Goal: Task Accomplishment & Management: Manage account settings

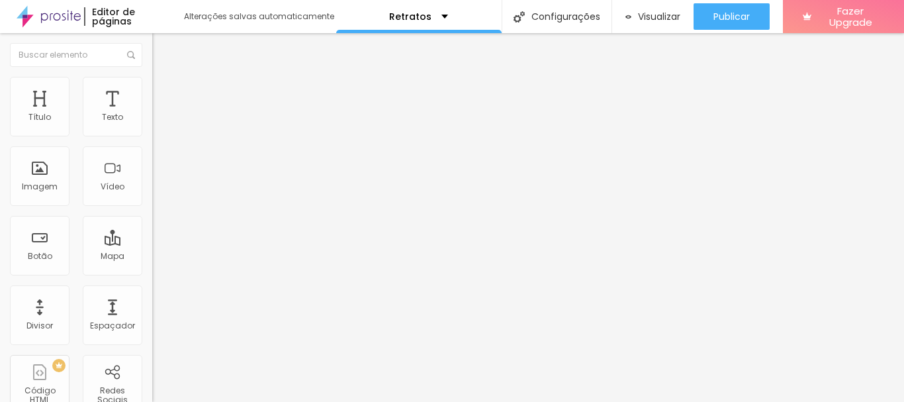
click at [152, 80] on ul "Estilo Avançado" at bounding box center [228, 77] width 152 height 26
click at [152, 98] on div "Tipografia" at bounding box center [228, 94] width 152 height 8
click at [157, 123] on icon "button" at bounding box center [161, 119] width 8 height 8
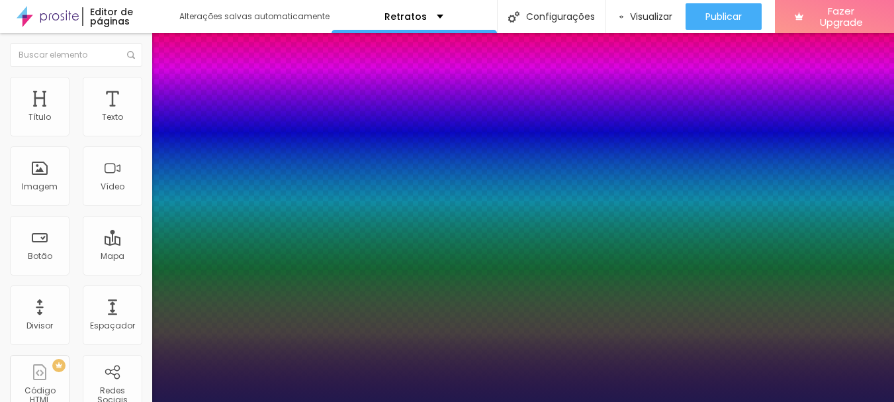
type input "1"
click at [134, 401] on div at bounding box center [447, 402] width 894 height 0
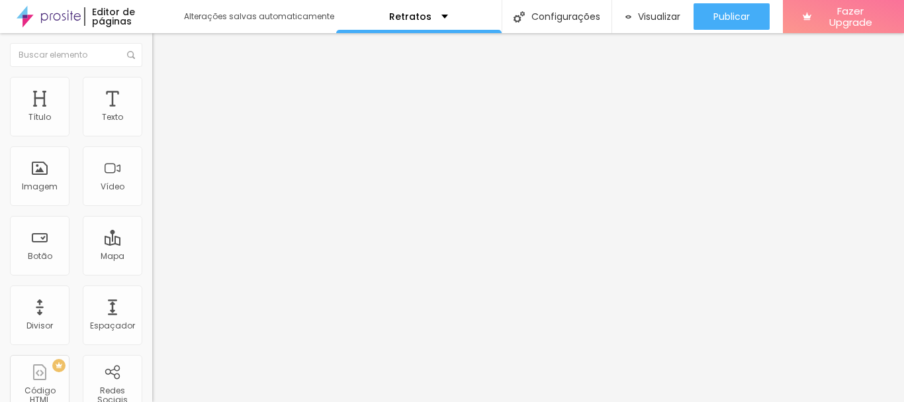
click at [157, 123] on icon "button" at bounding box center [161, 119] width 8 height 8
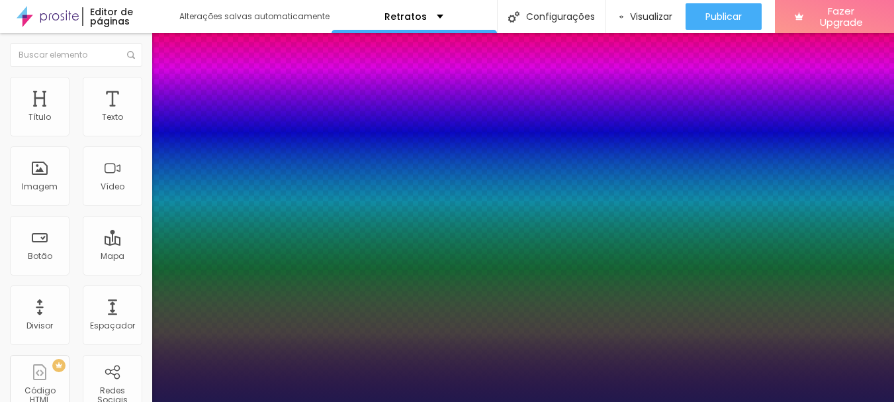
type input "1"
select select "Actor-Regular"
type input "1"
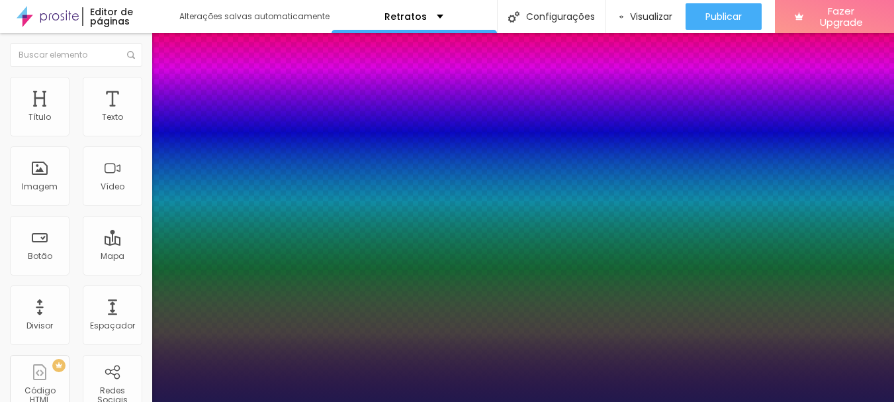
click at [567, 401] on div at bounding box center [447, 402] width 894 height 0
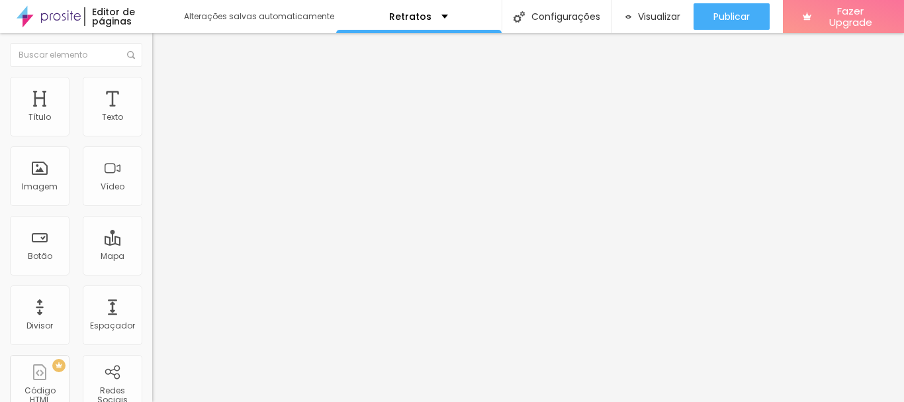
click at [152, 127] on button "button" at bounding box center [161, 120] width 19 height 14
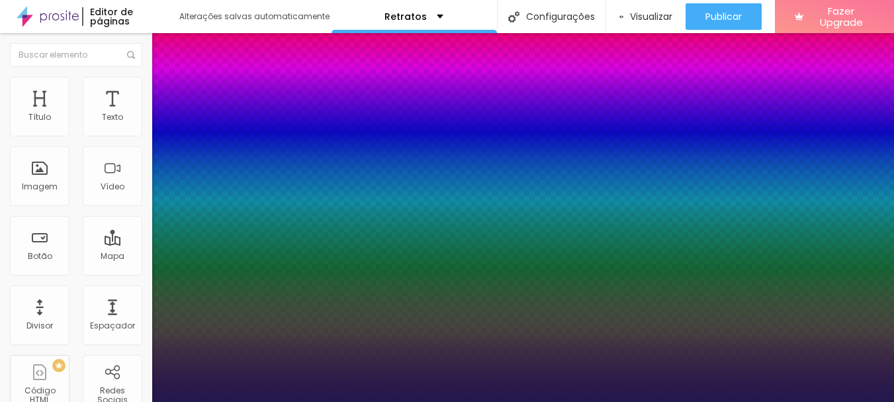
type input "1"
select select "Halant-Medium"
type input "1"
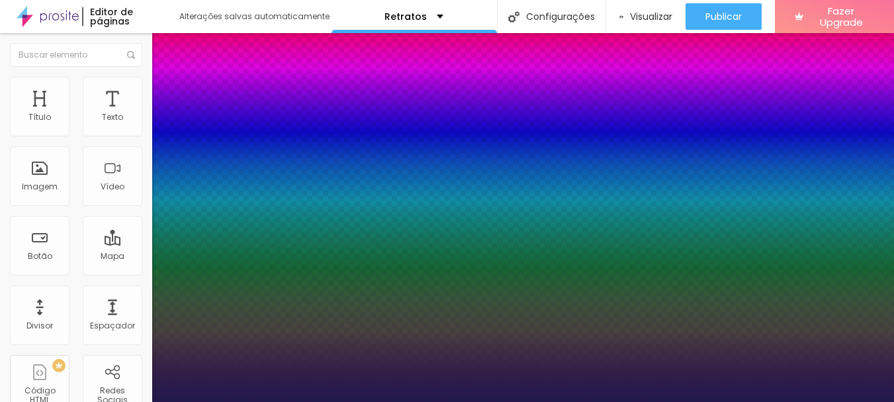
drag, startPoint x: 230, startPoint y: 193, endPoint x: 230, endPoint y: 184, distance: 8.6
select select "DMSerifDisplay-Italic"
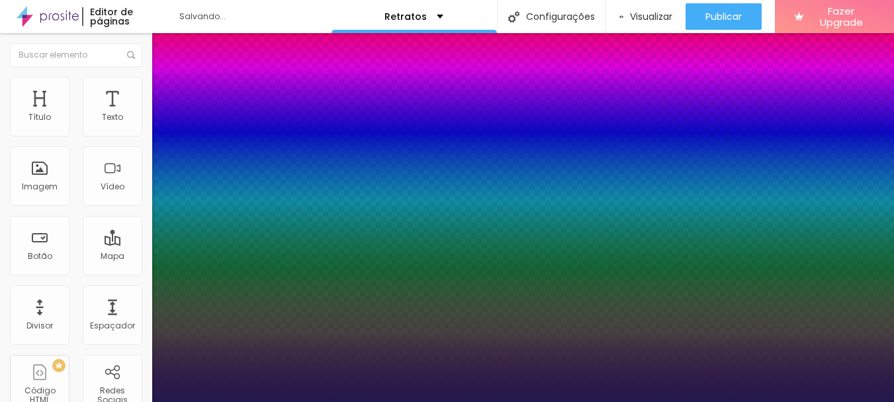
type input "1"
select select "CormorantGeramond-Italic"
type input "1"
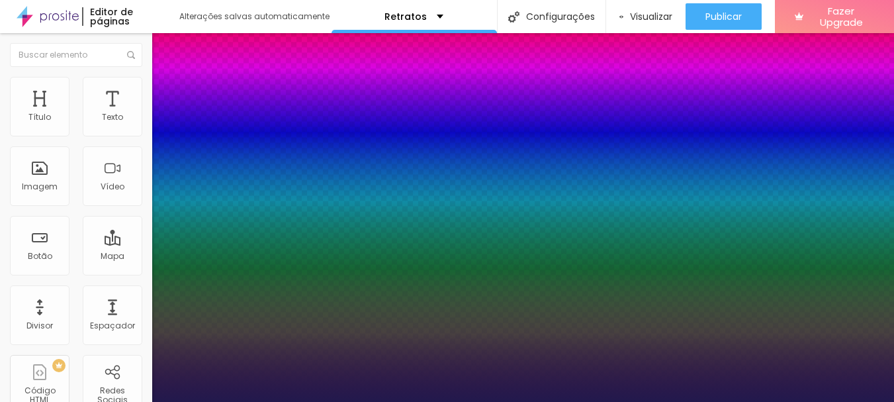
select select "YesevaOne-Regular"
type input "1"
select select "Yantramanav"
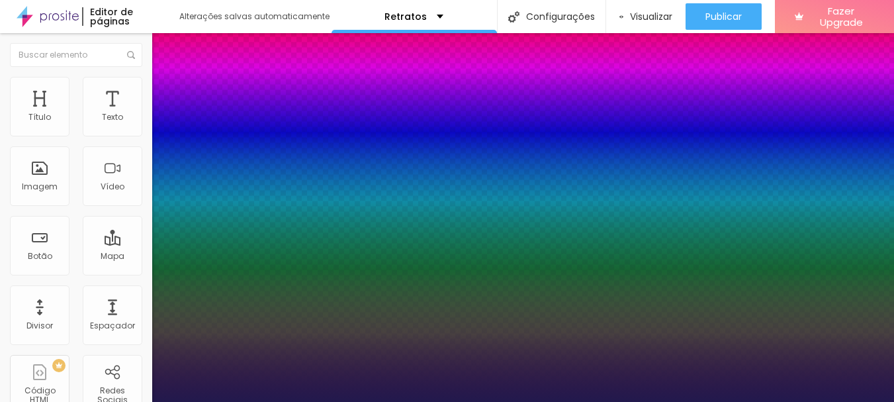
type input "1"
click at [531, 401] on div at bounding box center [447, 402] width 894 height 0
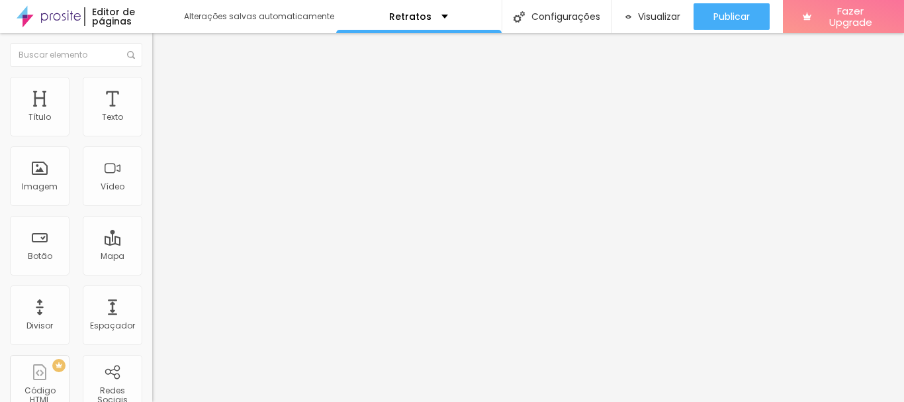
drag, startPoint x: 531, startPoint y: 134, endPoint x: 136, endPoint y: 137, distance: 395.7
click at [157, 123] on icon "button" at bounding box center [161, 119] width 8 height 8
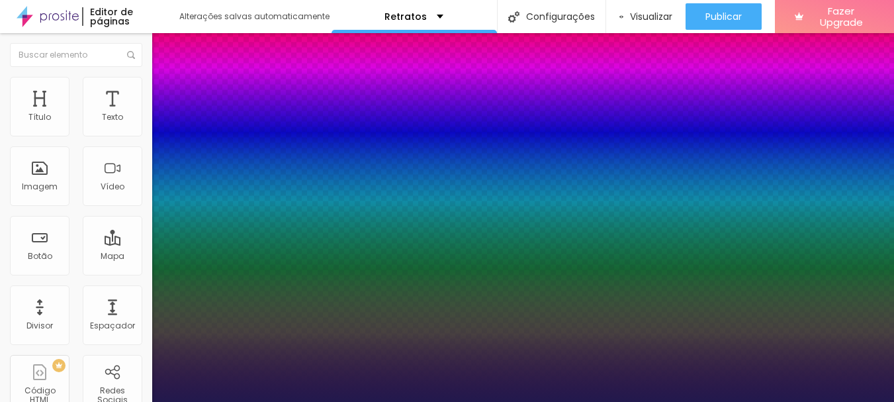
type input "1"
click at [386, 401] on div at bounding box center [447, 402] width 894 height 0
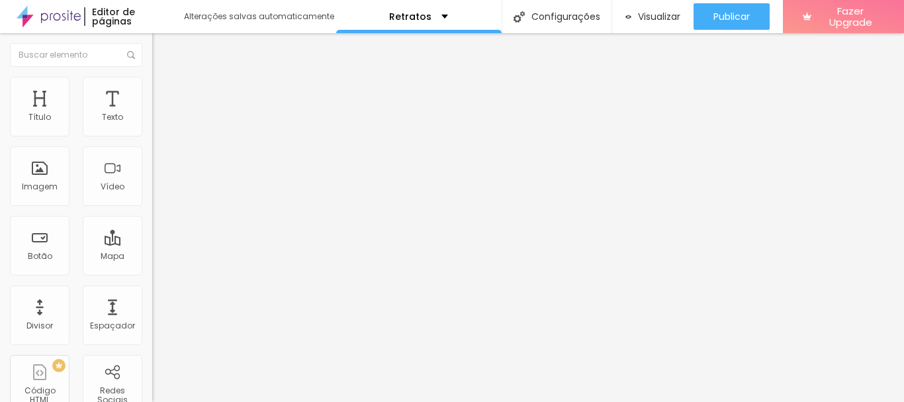
click at [157, 123] on icon "button" at bounding box center [161, 119] width 8 height 8
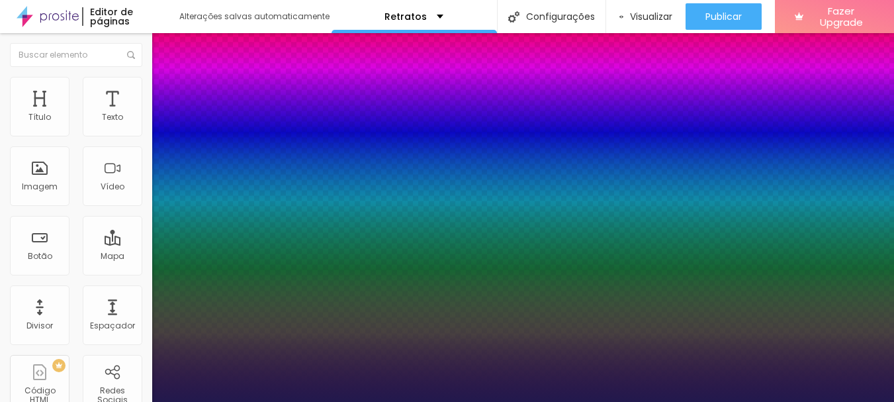
type input "1"
select select "WorkSansThin"
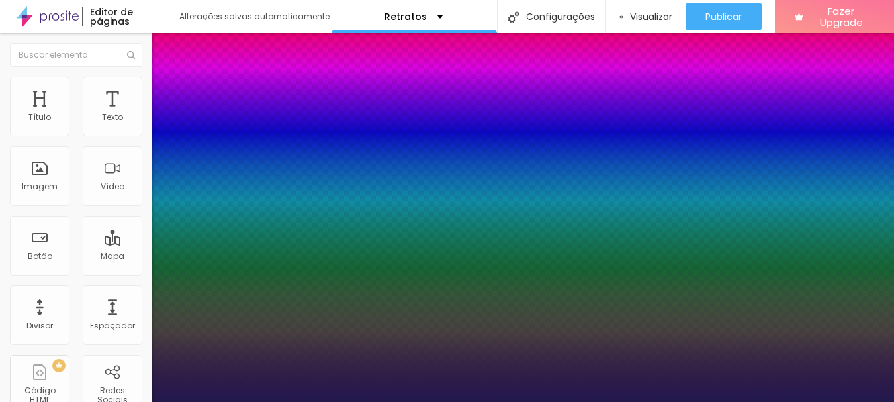
type input "1"
select select "WorkSansMedium"
type input "1"
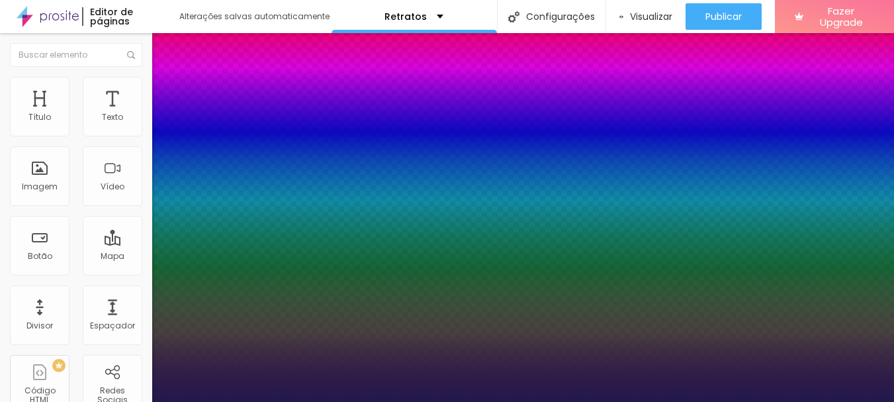
select select "WorkSansLight"
type input "1"
select select "WorkSansExtraBold"
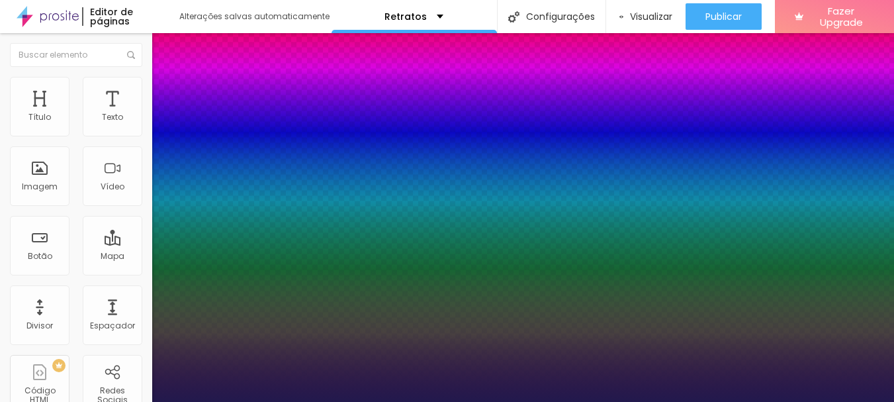
type input "1"
select select "WorkSansBlack"
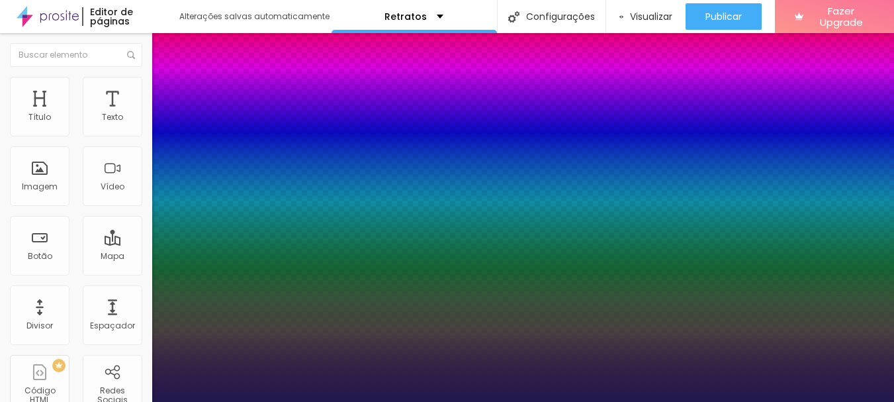
type input "1"
select select "Volkhov-Italic"
type input "1"
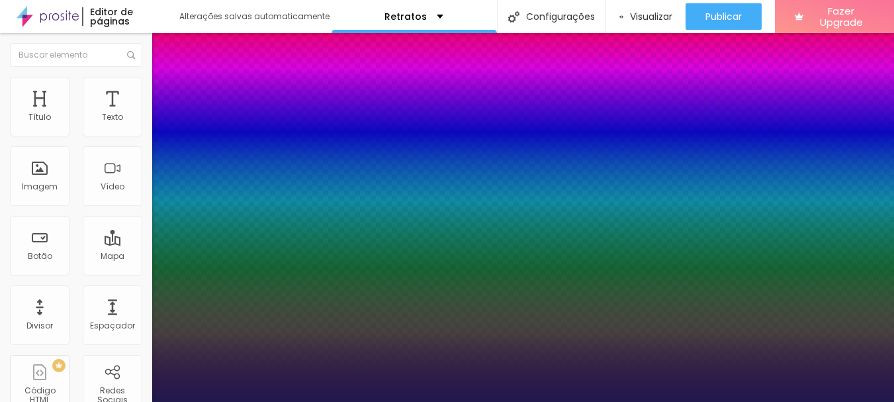
select select "TitilliumWebLight"
type input "1"
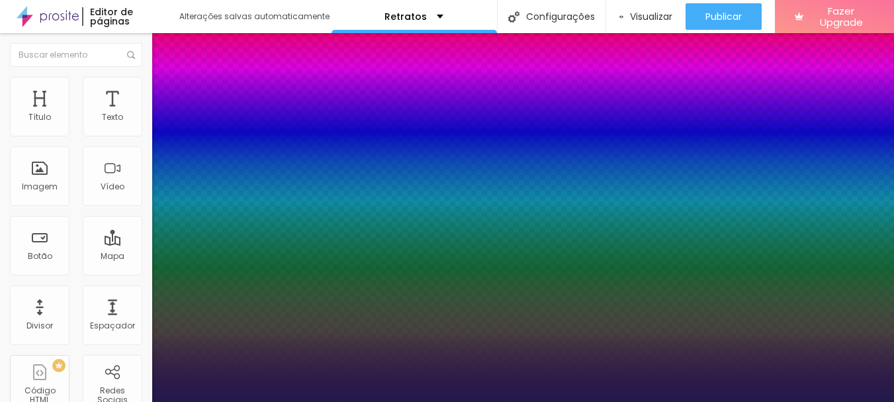
select select "TitilliumWeb-Bold"
type input "1"
select select "SuezOne"
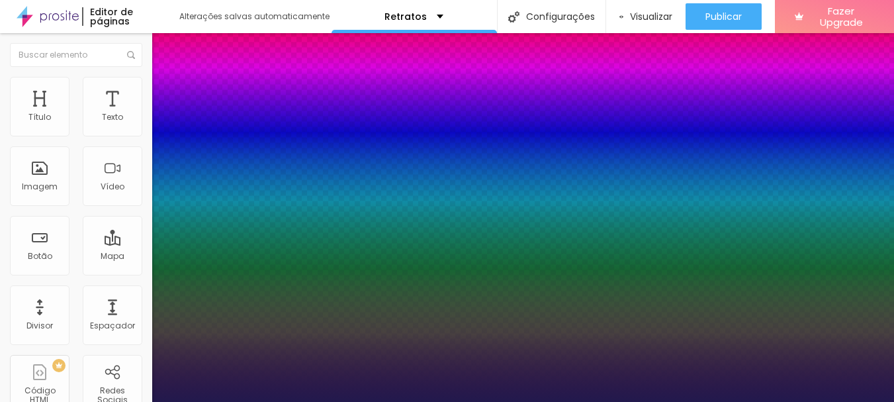
type input "1"
select select "Snippet"
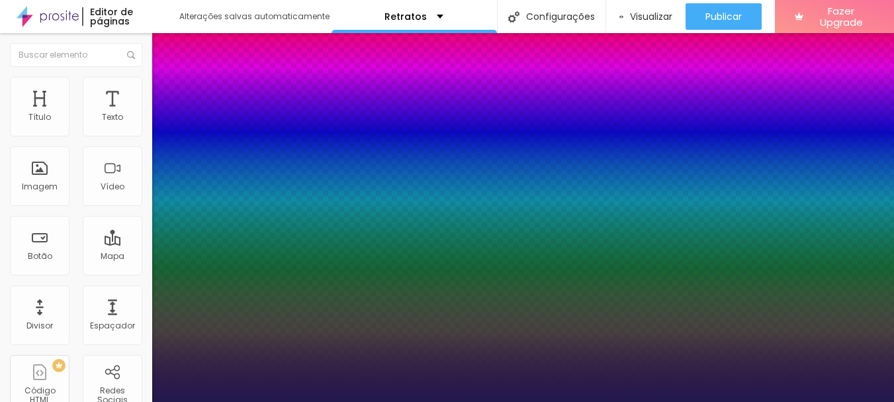
type input "1"
select select "RobotoMonoThin"
type input "1"
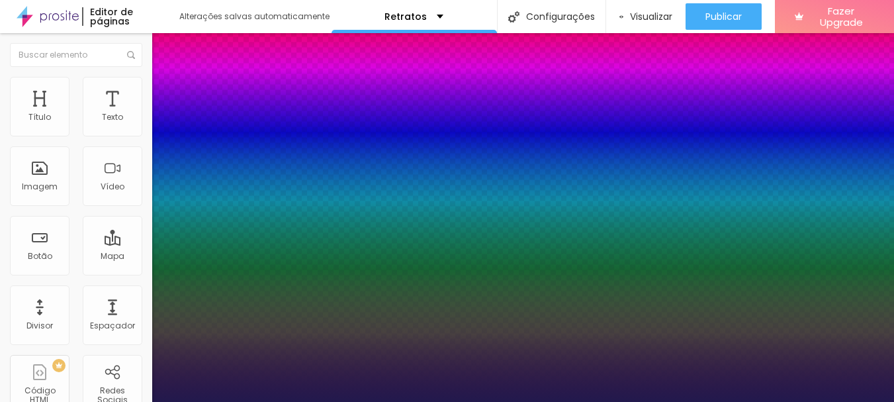
select select "RobotoMono"
type input "1"
click at [545, 401] on div at bounding box center [447, 402] width 894 height 0
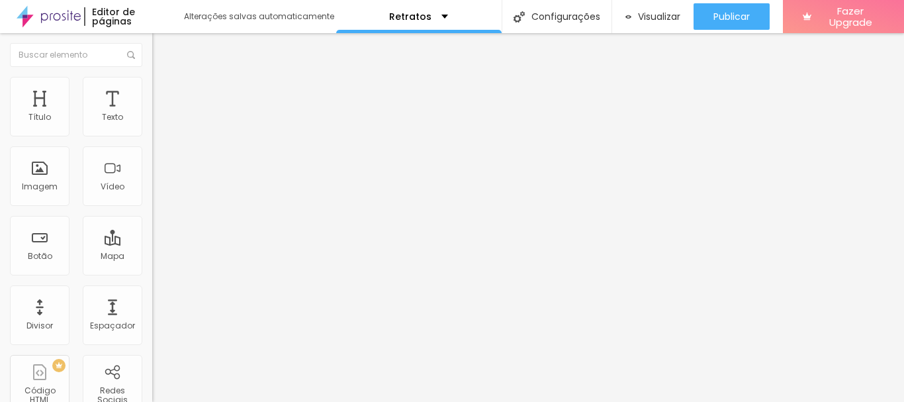
click at [152, 127] on button "button" at bounding box center [161, 120] width 19 height 14
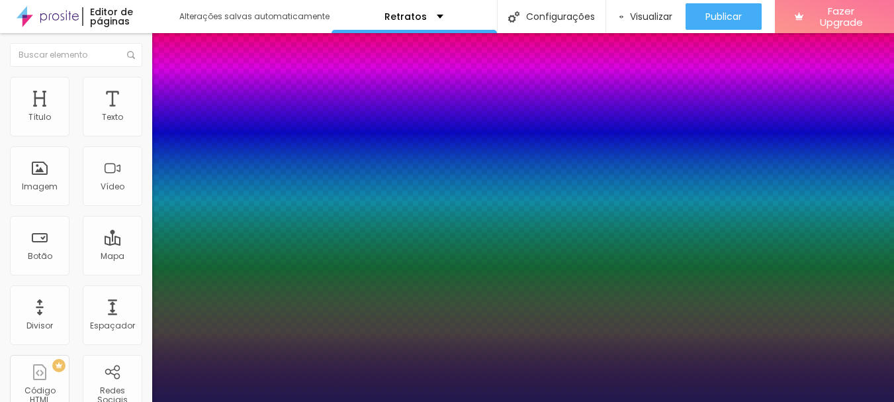
type input "1"
select select "RobotoBlack"
type input "1"
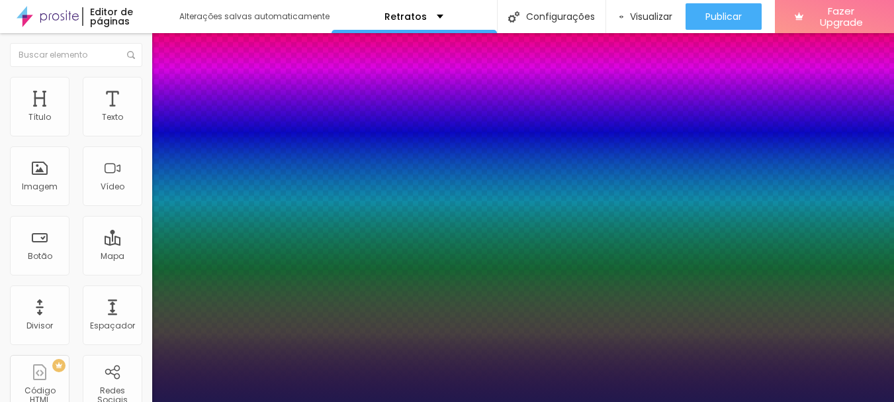
select select "Roboto"
type input "1"
click at [667, 401] on div at bounding box center [447, 402] width 894 height 0
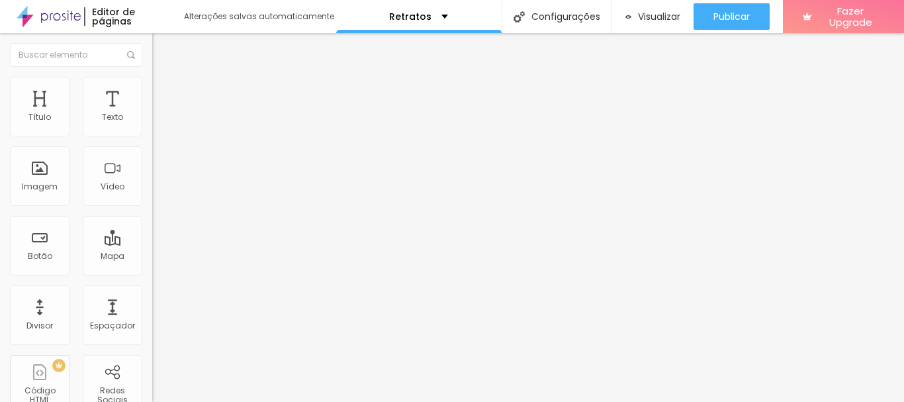
click at [152, 207] on span "Original" at bounding box center [168, 201] width 32 height 11
click at [152, 215] on span "Cinema" at bounding box center [168, 209] width 33 height 11
click at [230, 401] on div at bounding box center [452, 410] width 904 height 0
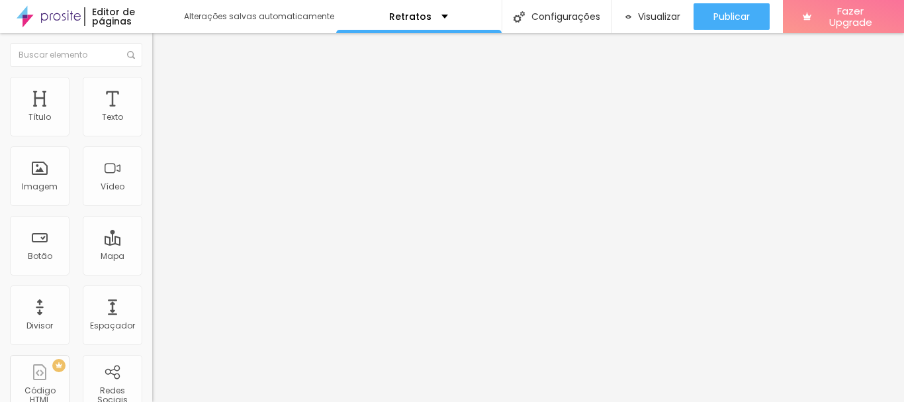
click at [152, 86] on li "Estilo" at bounding box center [228, 83] width 152 height 13
type input "95"
type input "90"
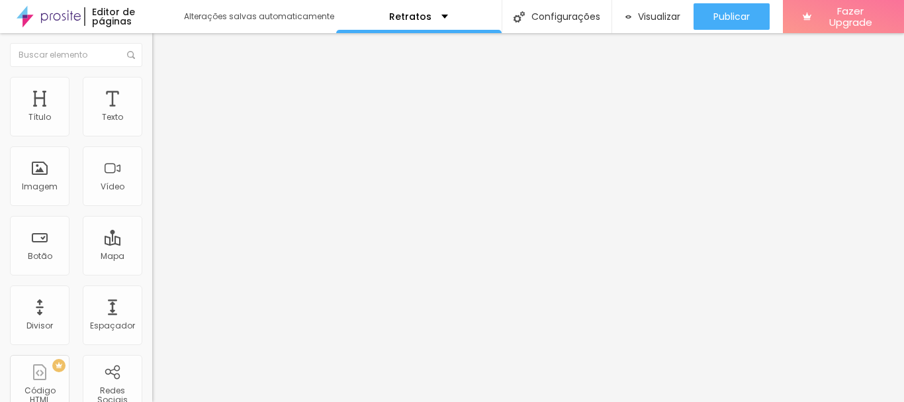
type input "85"
type input "80"
type input "75"
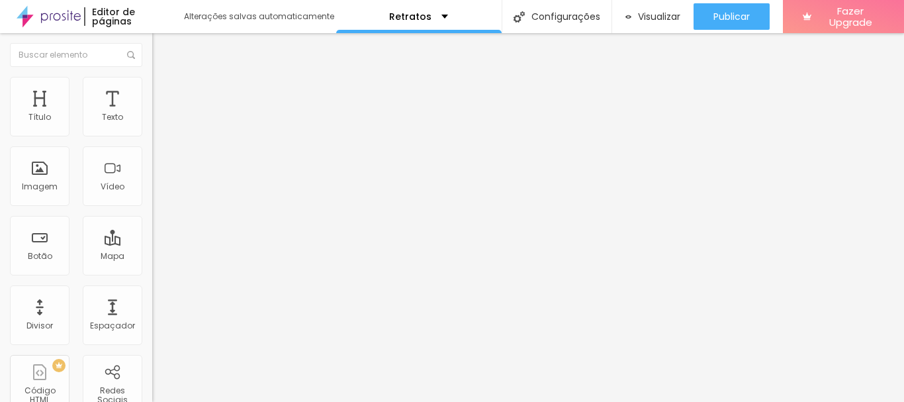
type input "75"
type input "70"
type input "65"
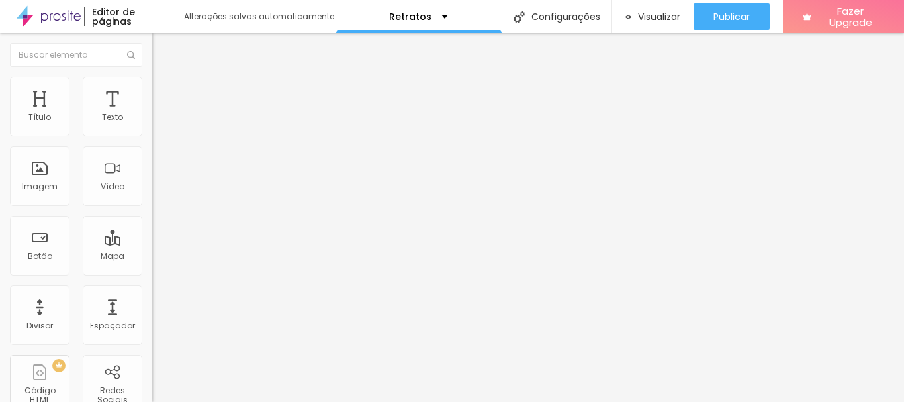
type input "60"
type input "55"
type input "50"
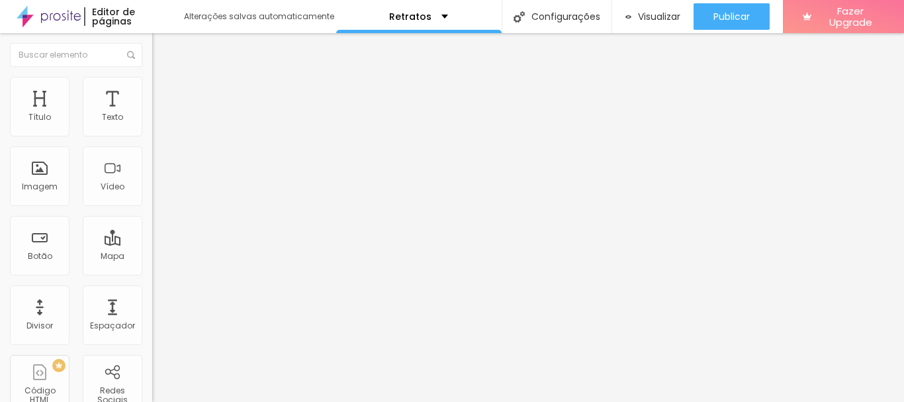
type input "50"
type input "45"
type input "40"
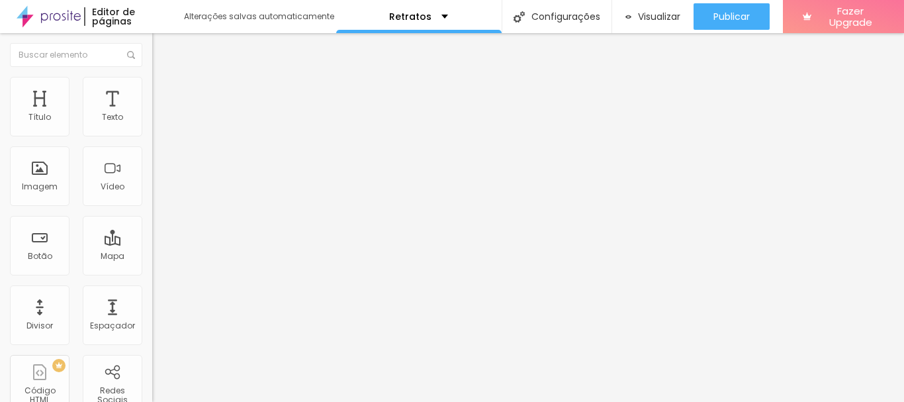
type input "35"
type input "30"
type input "25"
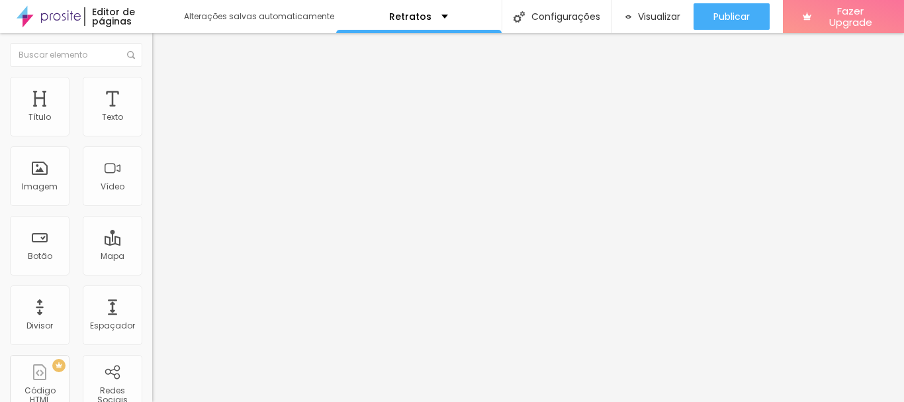
type input "25"
type input "30"
type input "35"
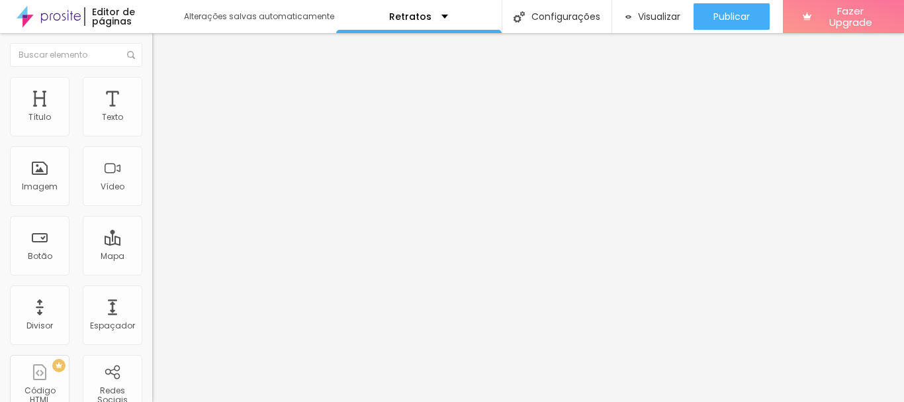
type input "30"
type input "25"
type input "20"
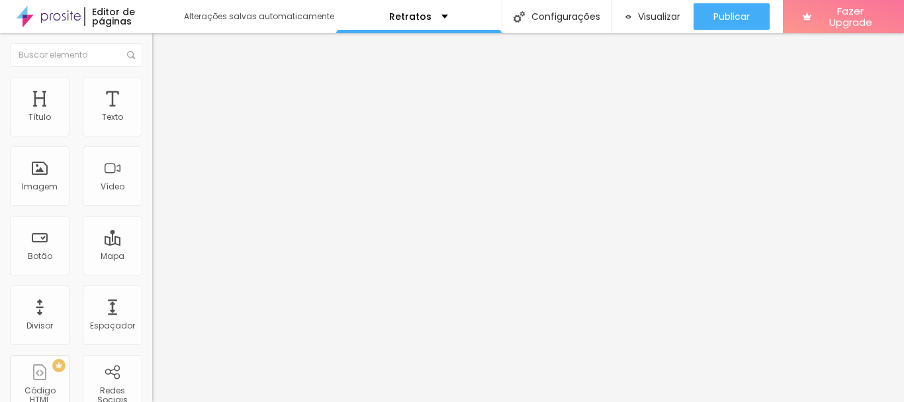
drag, startPoint x: 140, startPoint y: 142, endPoint x: 28, endPoint y: 151, distance: 112.1
type input "20"
click at [152, 136] on input "range" at bounding box center [194, 130] width 85 height 11
type input "25"
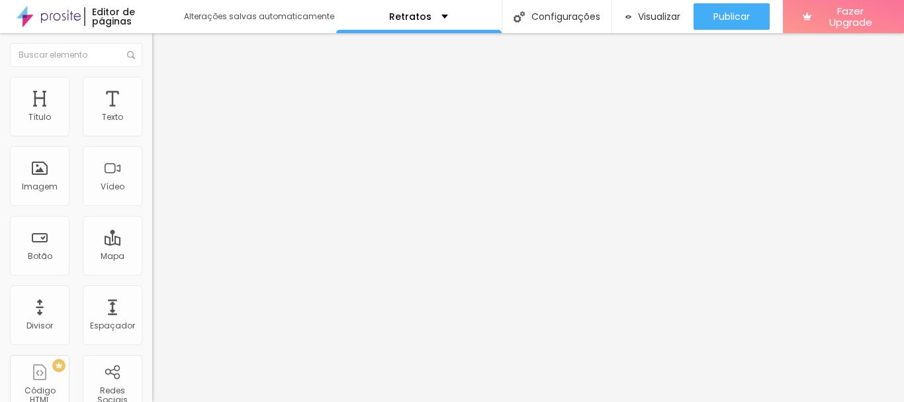
type input "30"
drag, startPoint x: 32, startPoint y: 139, endPoint x: 42, endPoint y: 144, distance: 10.4
type input "30"
click at [152, 136] on input "range" at bounding box center [194, 130] width 85 height 11
click at [164, 78] on span "Conteúdo" at bounding box center [184, 72] width 41 height 11
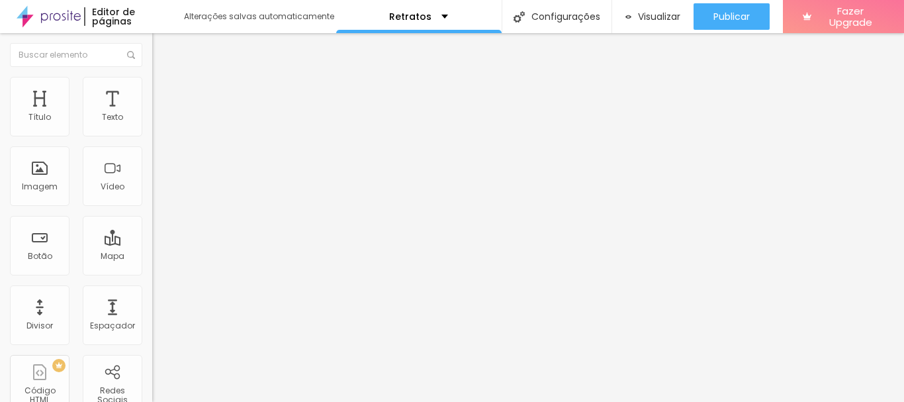
scroll to position [8, 0]
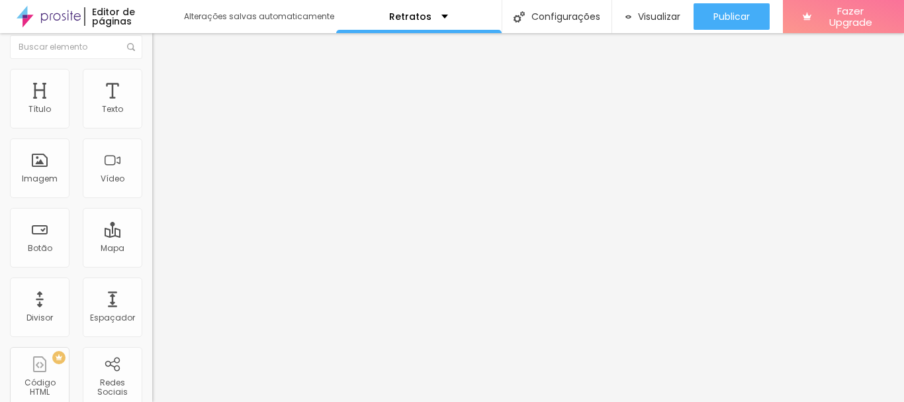
click at [152, 199] on span "16:9 Cinema" at bounding box center [177, 193] width 50 height 11
click at [152, 220] on span "Padrão" at bounding box center [167, 213] width 30 height 11
click at [163, 220] on span "Padrão" at bounding box center [178, 213] width 30 height 11
click at [152, 226] on div "Quadrado 1:1" at bounding box center [228, 222] width 152 height 8
click at [152, 234] on div "Original" at bounding box center [228, 230] width 152 height 8
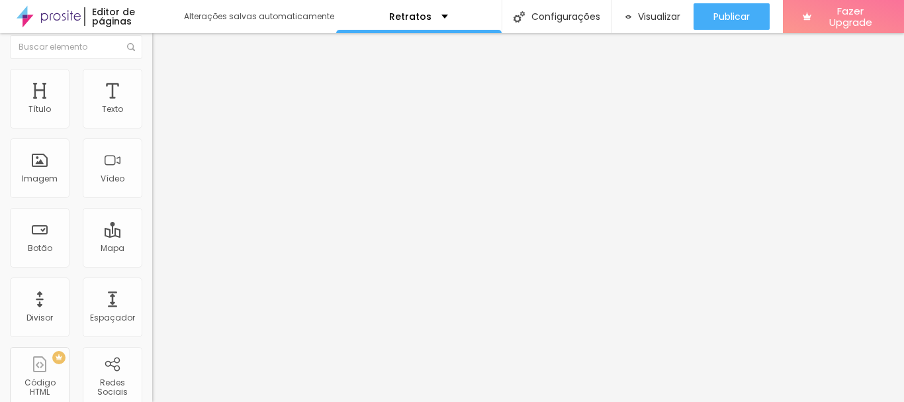
scroll to position [0, 0]
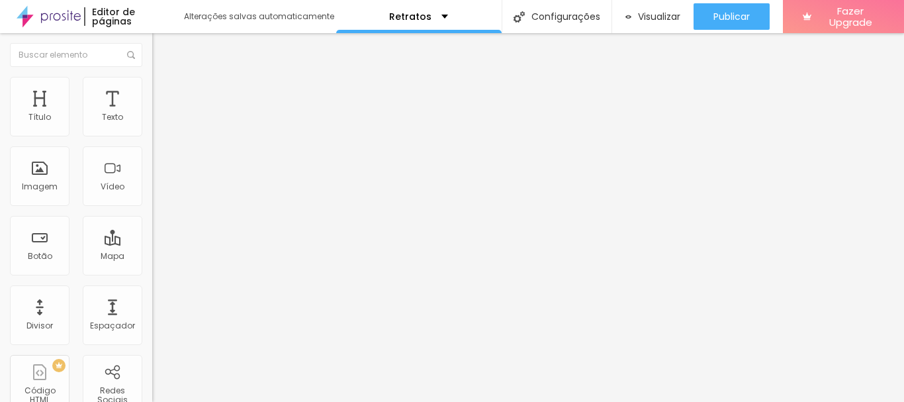
click at [152, 48] on button "Editar Imagem" at bounding box center [228, 48] width 152 height 30
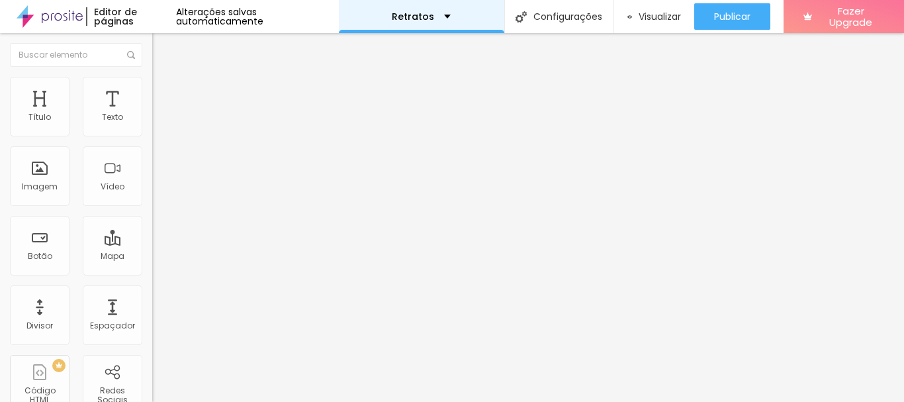
click at [455, 19] on div "Retratos" at bounding box center [421, 16] width 165 height 33
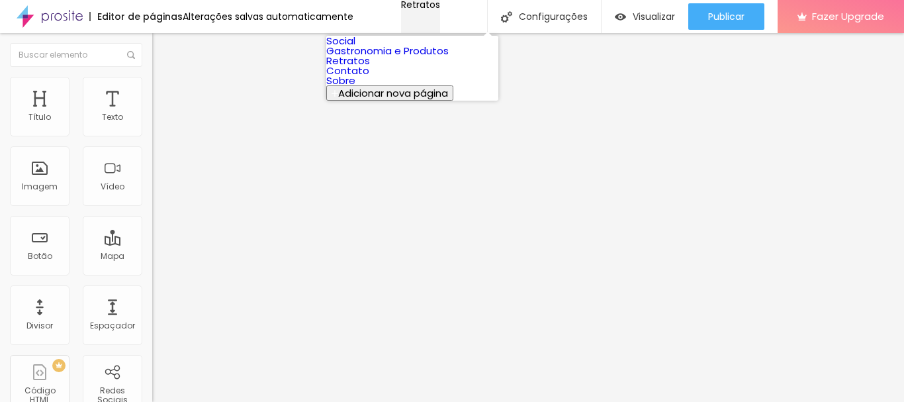
click at [440, 9] on div "Retratos" at bounding box center [420, 4] width 39 height 9
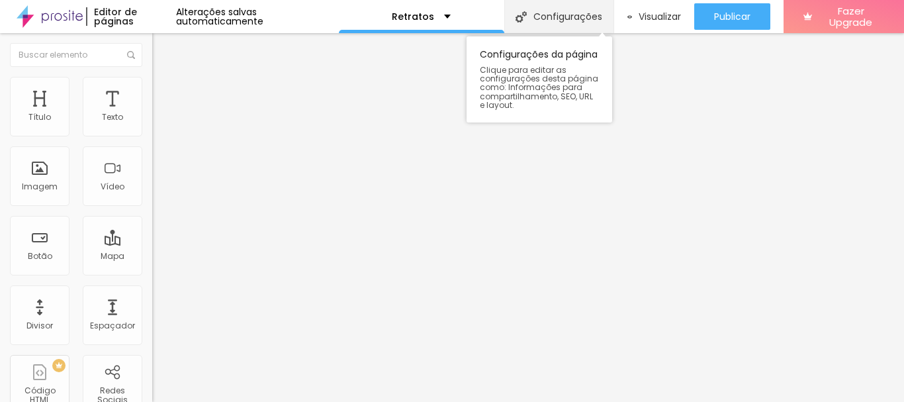
click at [591, 19] on div "Configurações" at bounding box center [558, 16] width 109 height 33
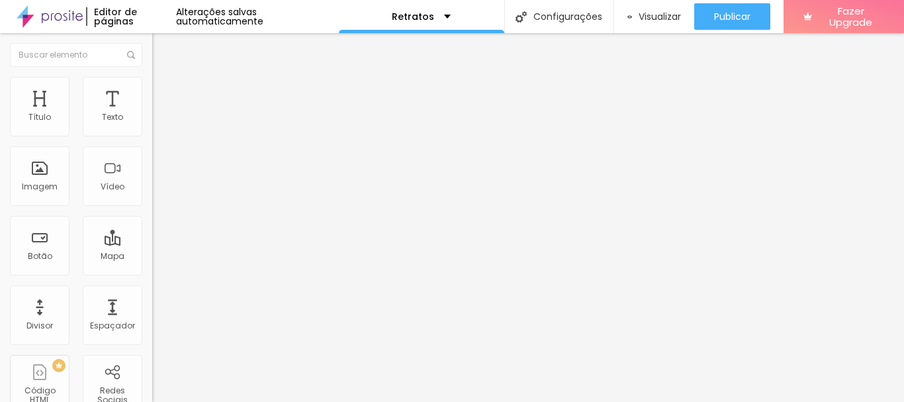
click at [152, 114] on span "Trocar imagem" at bounding box center [188, 108] width 72 height 11
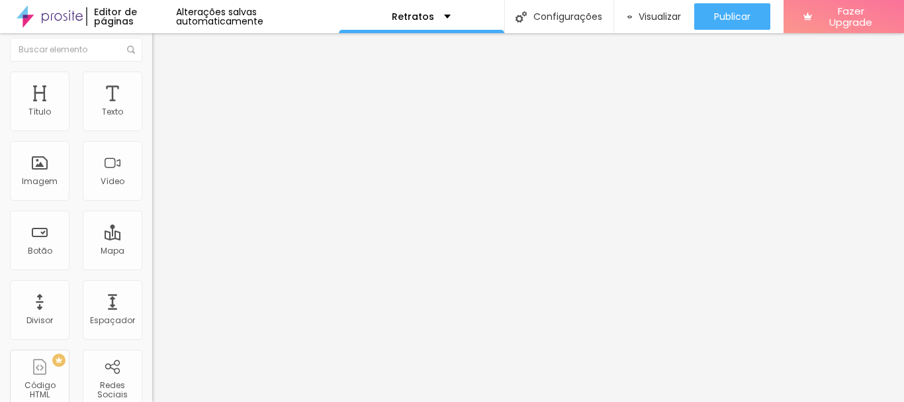
scroll to position [8, 0]
click at [152, 199] on span "16:9 Cinema" at bounding box center [177, 193] width 50 height 11
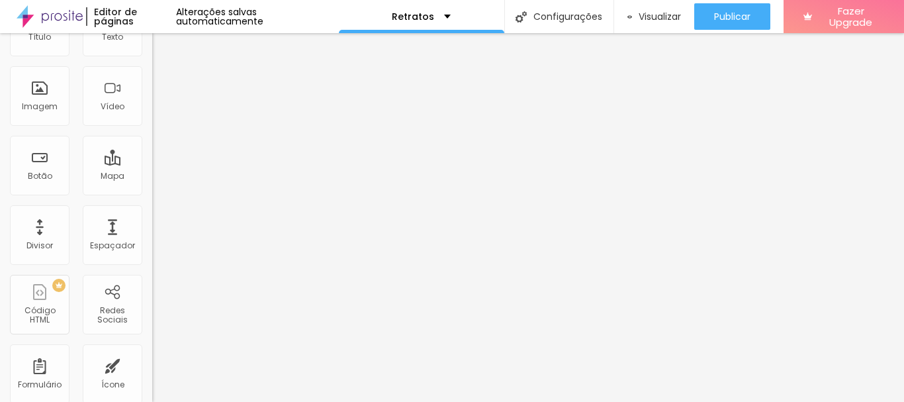
scroll to position [86, 0]
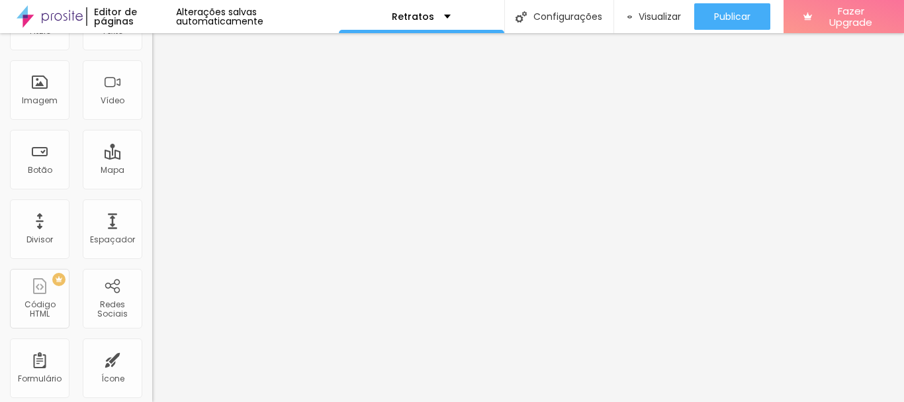
click at [152, 156] on div "Original" at bounding box center [228, 152] width 152 height 8
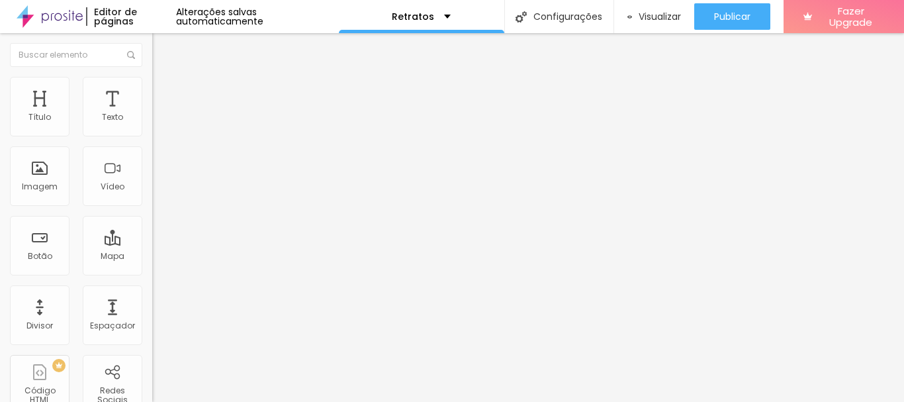
click at [152, 88] on li "Avançado" at bounding box center [228, 83] width 152 height 13
click at [152, 77] on li "Estilo" at bounding box center [228, 70] width 152 height 13
click at [164, 89] on span "Estilo" at bounding box center [174, 85] width 21 height 11
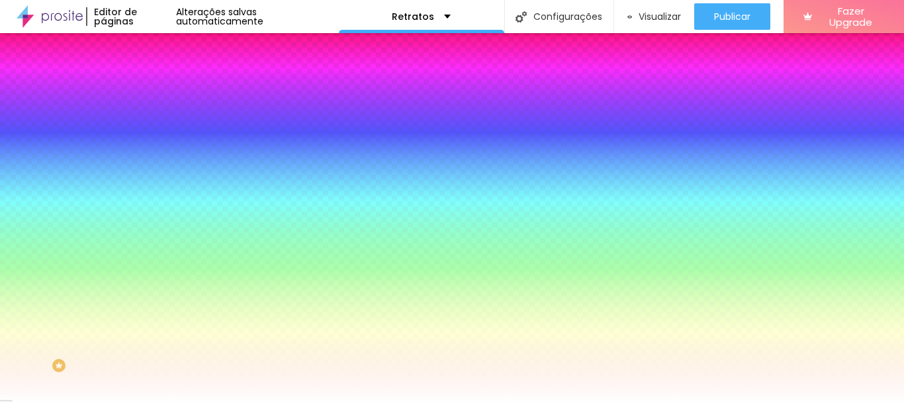
click at [152, 122] on span "Trocar imagem" at bounding box center [188, 115] width 72 height 11
click at [164, 95] on span "Avançado" at bounding box center [186, 98] width 44 height 11
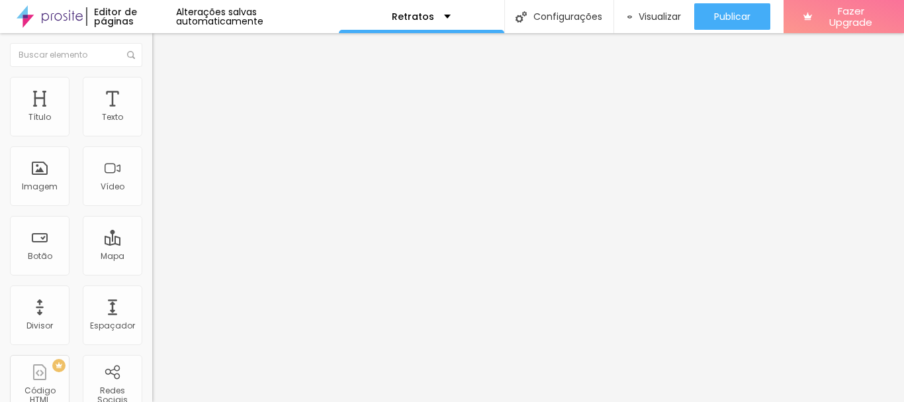
click at [164, 91] on span "Estilo" at bounding box center [174, 85] width 21 height 11
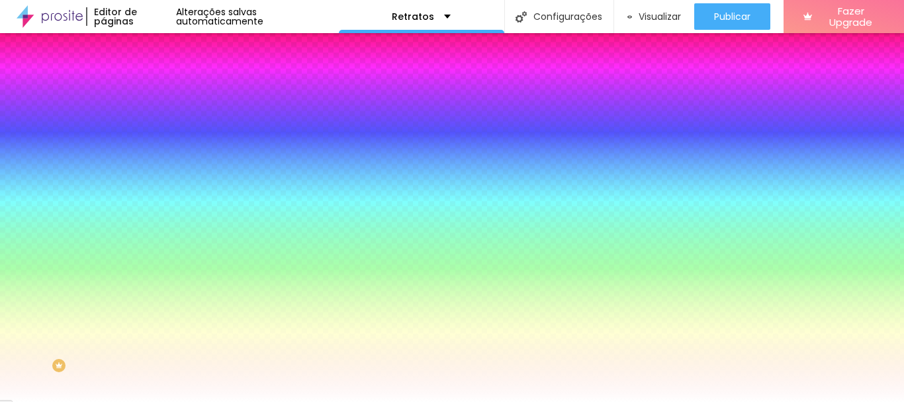
click at [152, 122] on span "Trocar imagem" at bounding box center [188, 115] width 72 height 11
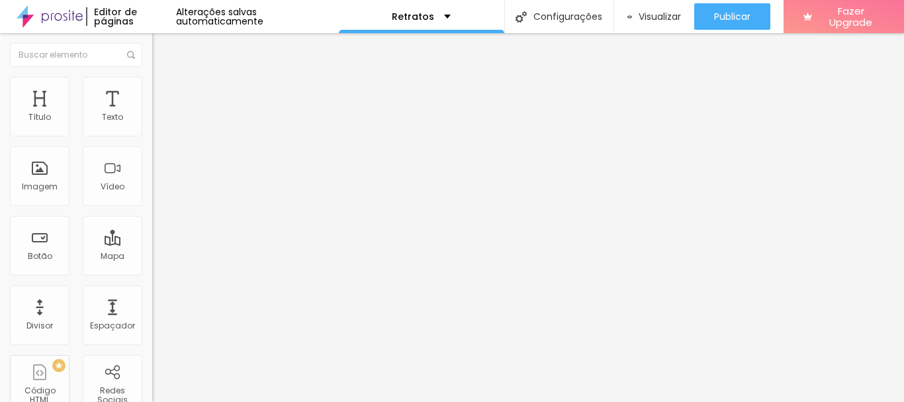
click at [152, 114] on span "Trocar imagem" at bounding box center [188, 108] width 72 height 11
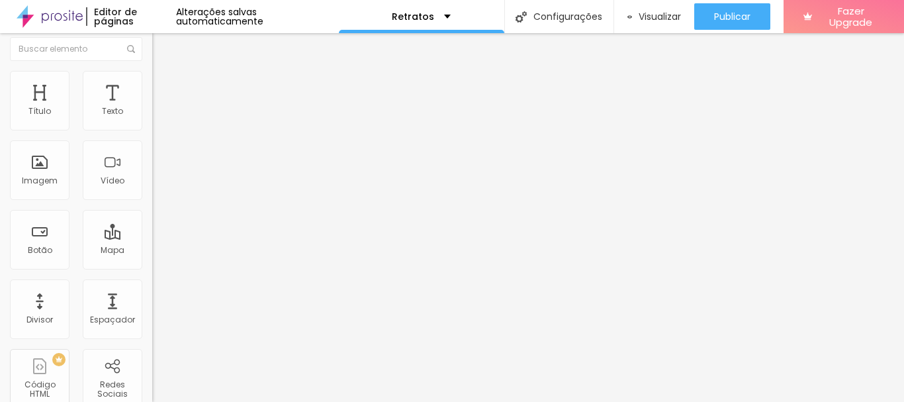
scroll to position [8, 0]
click at [152, 199] on span "16:9 Cinema" at bounding box center [177, 193] width 50 height 11
click at [152, 236] on span "Original" at bounding box center [168, 229] width 32 height 11
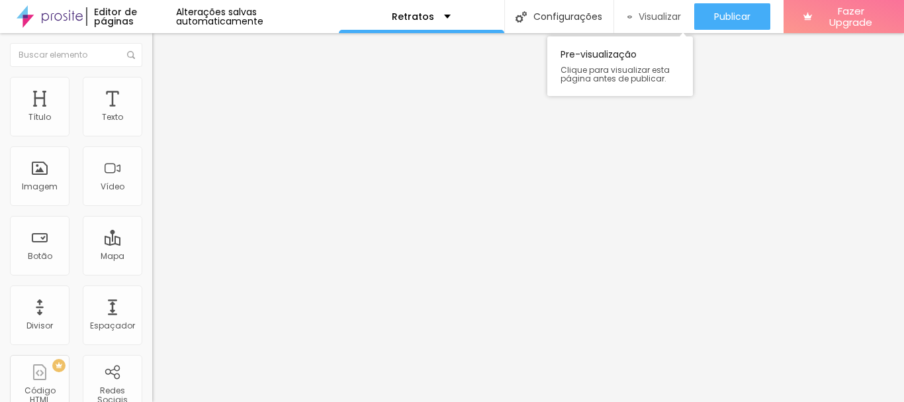
click at [631, 22] on div "Visualizar" at bounding box center [654, 16] width 54 height 26
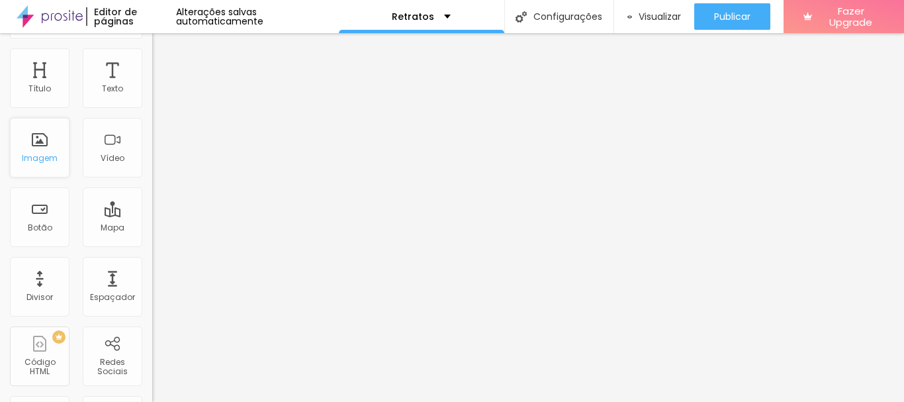
scroll to position [8, 0]
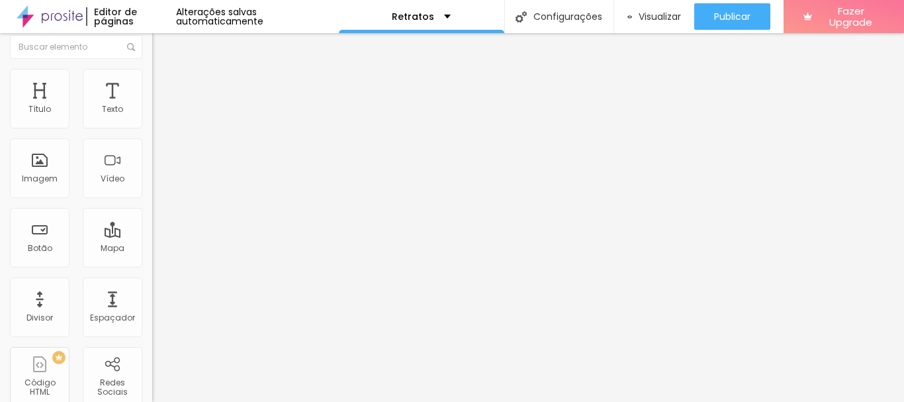
click at [152, 106] on span "Adicionar imagem" at bounding box center [194, 100] width 85 height 11
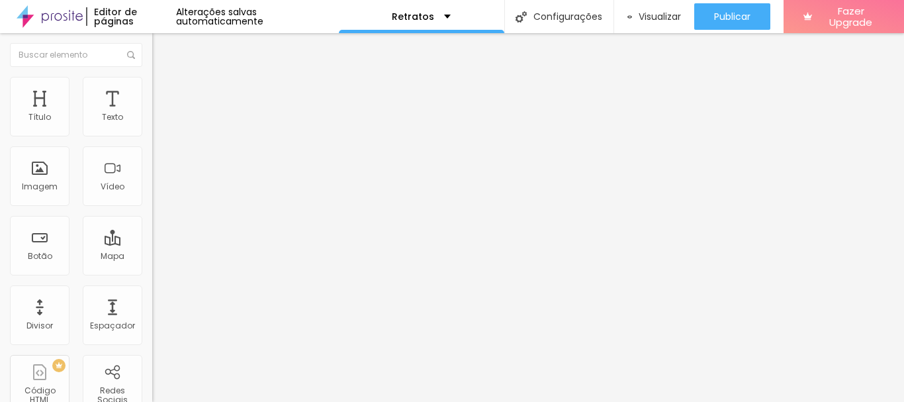
click at [152, 114] on span "Trocar imagem" at bounding box center [188, 108] width 72 height 11
click at [152, 207] on span "16:9 Cinema" at bounding box center [177, 201] width 50 height 11
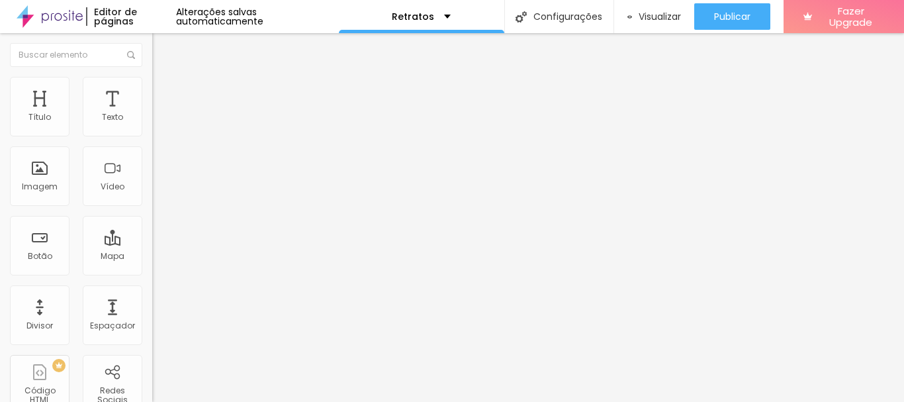
click at [152, 243] on span "Original" at bounding box center [168, 237] width 32 height 11
click at [152, 114] on span "Trocar imagem" at bounding box center [188, 108] width 72 height 11
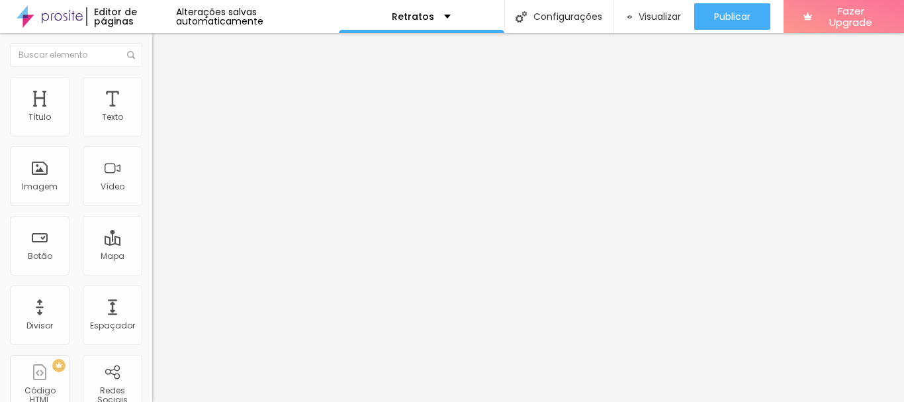
click at [152, 207] on span "16:9 Cinema" at bounding box center [177, 201] width 50 height 11
click at [152, 243] on span "Original" at bounding box center [168, 237] width 32 height 11
click at [152, 114] on span "Trocar imagem" at bounding box center [188, 108] width 72 height 11
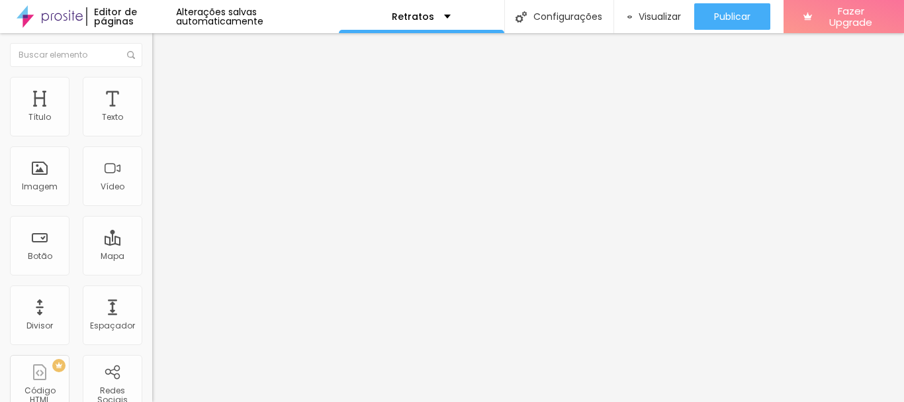
click at [152, 207] on span "16:9 Cinema" at bounding box center [177, 201] width 50 height 11
click at [152, 243] on span "Original" at bounding box center [168, 237] width 32 height 11
click at [152, 114] on span "Trocar imagem" at bounding box center [188, 108] width 72 height 11
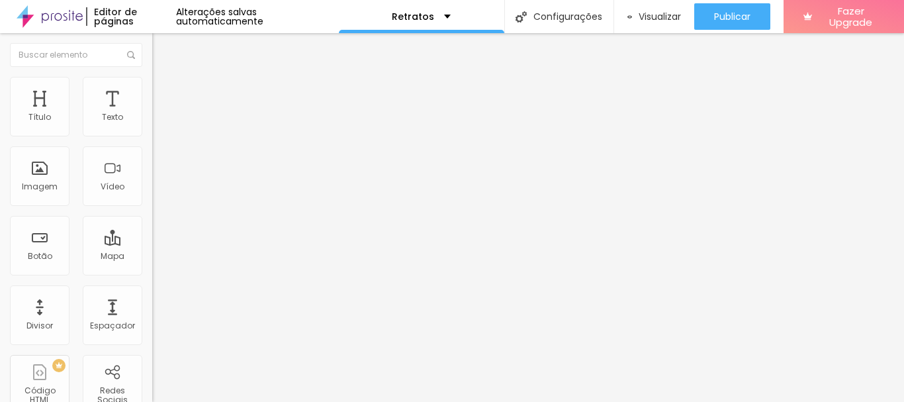
click at [152, 207] on span "16:9 Cinema" at bounding box center [177, 201] width 50 height 11
click at [152, 243] on span "Original" at bounding box center [168, 237] width 32 height 11
click at [152, 114] on span "Trocar imagem" at bounding box center [188, 108] width 72 height 11
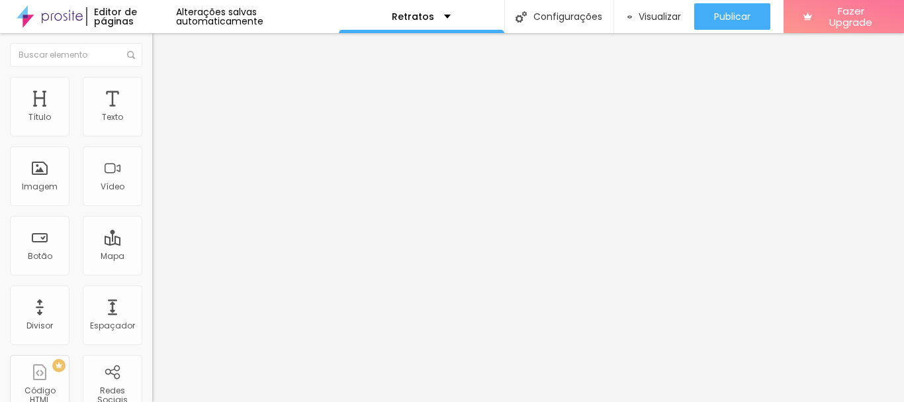
click at [152, 207] on span "16:9 Cinema" at bounding box center [177, 201] width 50 height 11
click at [152, 114] on span "Trocar imagem" at bounding box center [188, 108] width 72 height 11
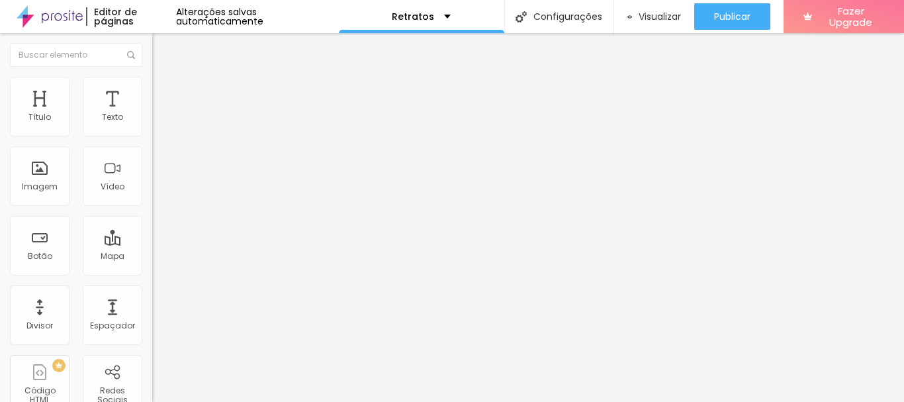
click at [152, 207] on span "16:9 Cinema" at bounding box center [177, 201] width 50 height 11
click at [152, 242] on div "Original" at bounding box center [228, 238] width 152 height 8
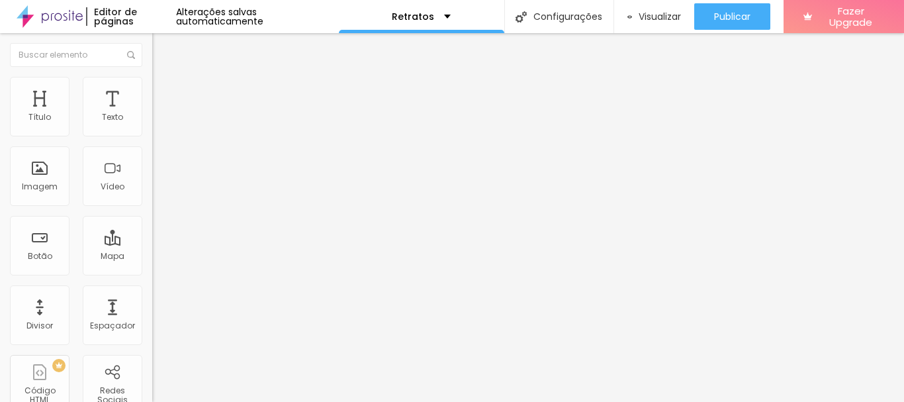
click at [152, 114] on span "Trocar imagem" at bounding box center [188, 108] width 72 height 11
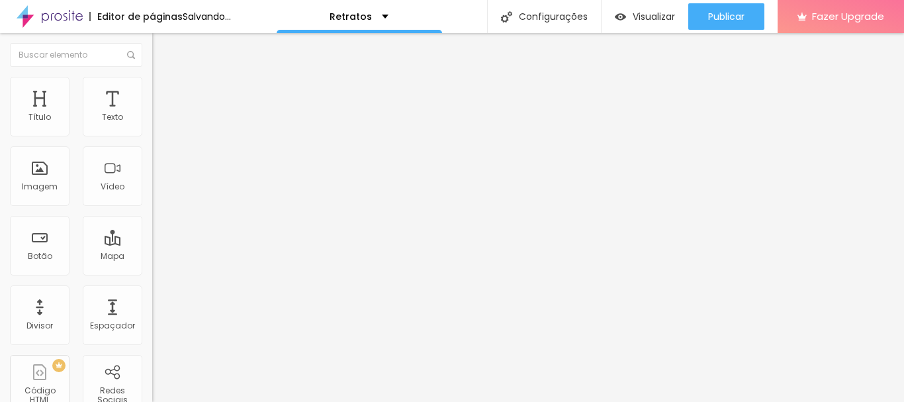
click at [152, 114] on span "Trocar imagem" at bounding box center [188, 108] width 72 height 11
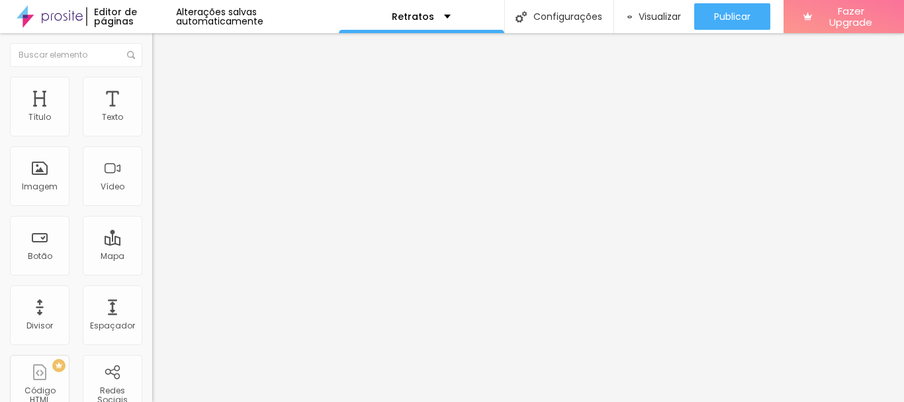
click at [152, 242] on div "Proporção 16:9 Cinema Cinema 16:9 Padrão 4:3 Quadrado 1:1 Original" at bounding box center [228, 216] width 152 height 52
click at [152, 207] on span "16:9 Cinema" at bounding box center [177, 201] width 50 height 11
click at [152, 243] on span "Original" at bounding box center [168, 237] width 32 height 11
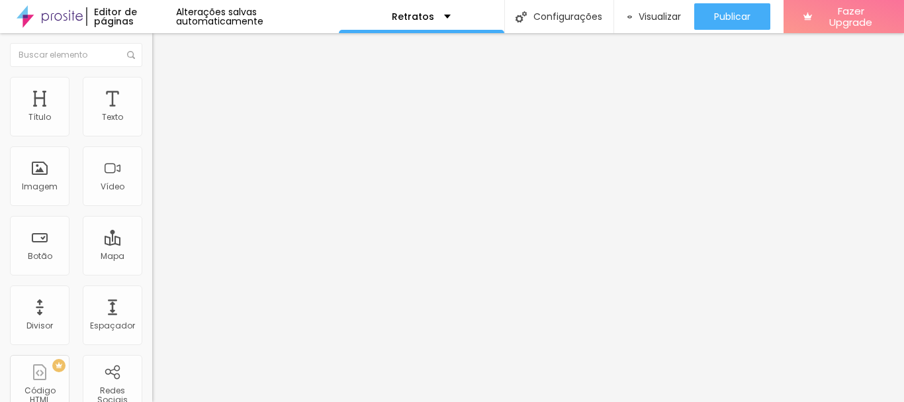
click at [152, 114] on span "Trocar imagem" at bounding box center [188, 108] width 72 height 11
click at [152, 242] on div "Proporção 16:9 Cinema Cinema 16:9 Padrão 4:3 Quadrado 1:1 Original" at bounding box center [228, 216] width 152 height 52
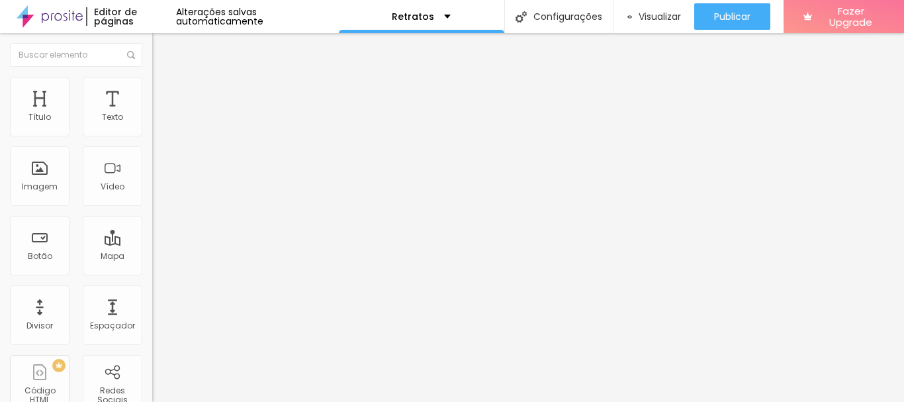
click at [152, 207] on span "16:9 Cinema" at bounding box center [177, 201] width 50 height 11
click at [152, 242] on div "Original" at bounding box center [228, 238] width 152 height 8
click at [152, 114] on span "Trocar imagem" at bounding box center [188, 108] width 72 height 11
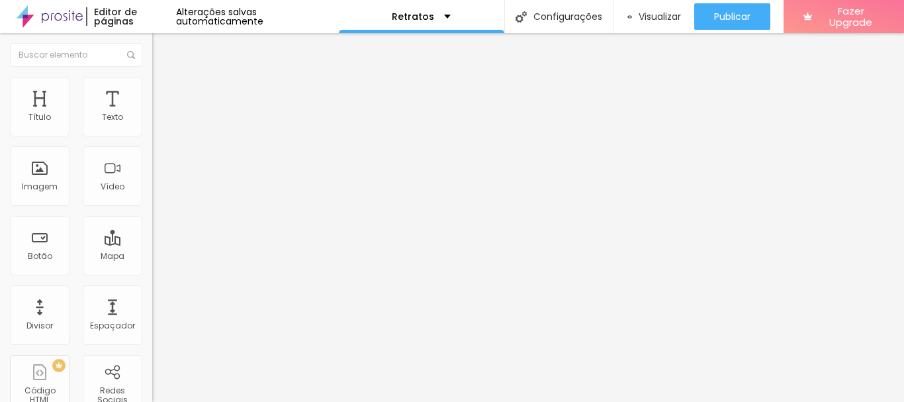
click at [152, 207] on span "16:9 Cinema" at bounding box center [177, 201] width 50 height 11
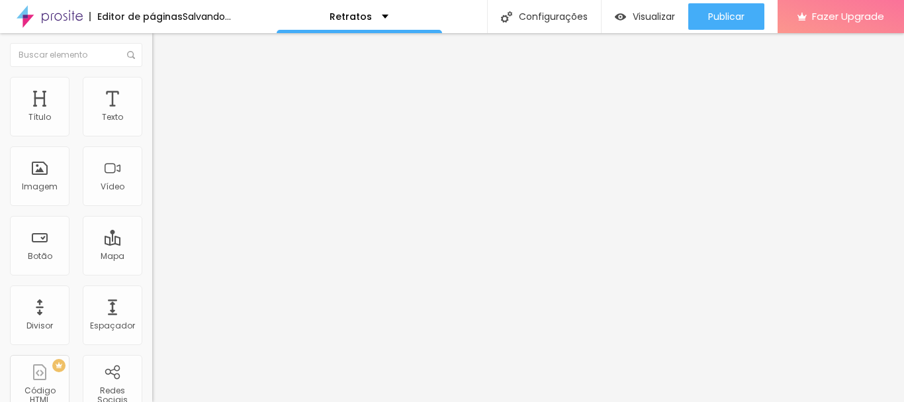
click at [152, 243] on span "Original" at bounding box center [168, 237] width 32 height 11
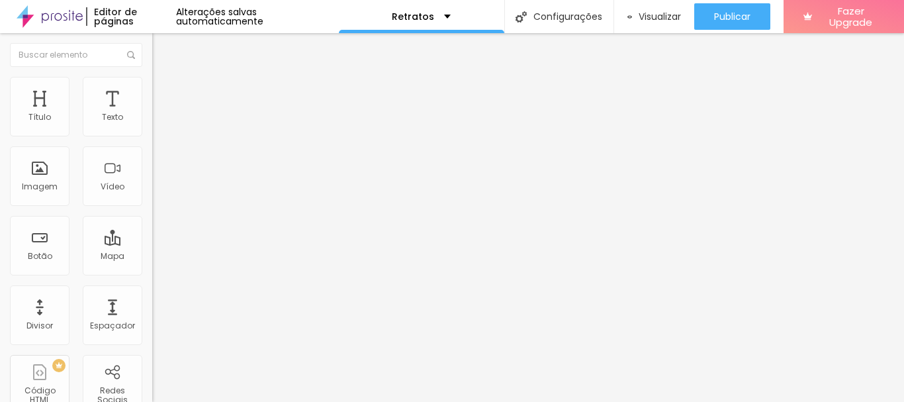
click at [152, 114] on span "Trocar imagem" at bounding box center [188, 108] width 72 height 11
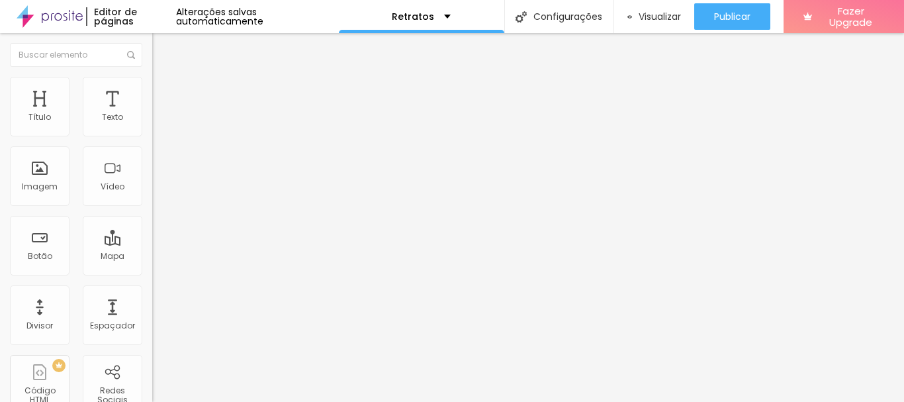
click at [152, 207] on span "16:9 Cinema" at bounding box center [177, 201] width 50 height 11
click at [152, 243] on span "Original" at bounding box center [168, 237] width 32 height 11
click at [152, 114] on span "Trocar imagem" at bounding box center [188, 108] width 72 height 11
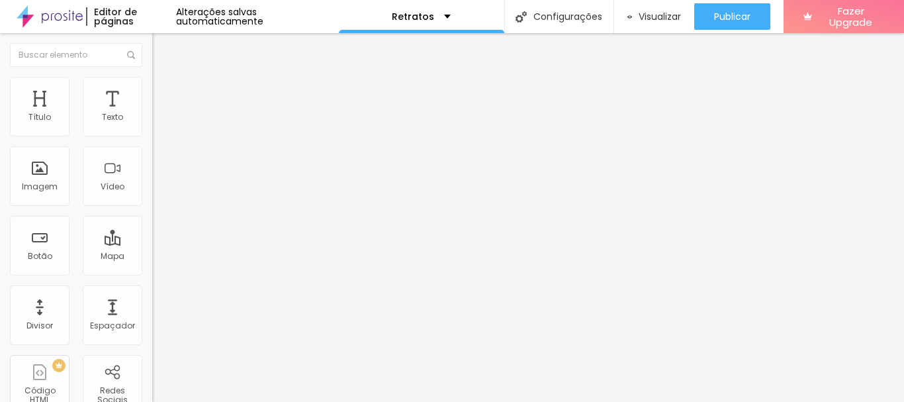
click at [152, 114] on span "Trocar imagem" at bounding box center [188, 108] width 72 height 11
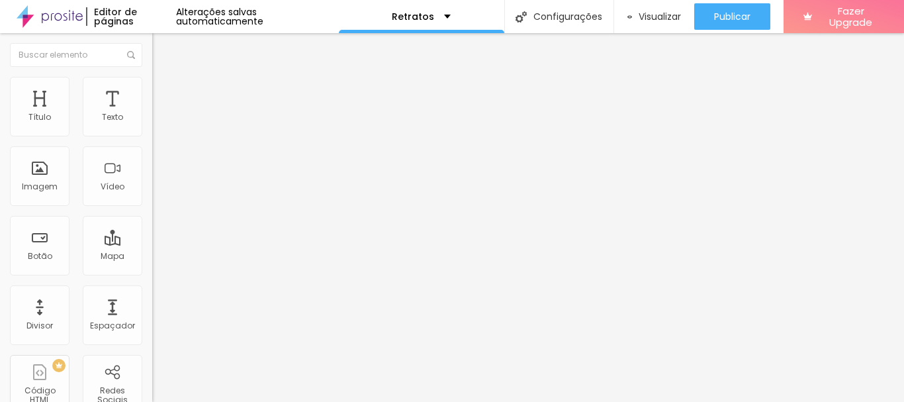
click at [152, 114] on span "Trocar imagem" at bounding box center [188, 108] width 72 height 11
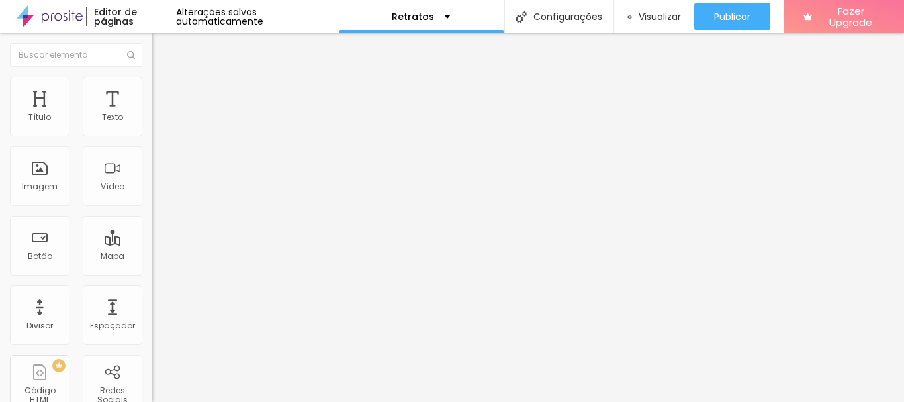
click at [152, 80] on li "Estilo" at bounding box center [228, 83] width 152 height 13
click at [152, 90] on img at bounding box center [158, 96] width 12 height 12
click at [152, 86] on li "Estilo" at bounding box center [228, 83] width 152 height 13
click at [152, 75] on img at bounding box center [158, 70] width 12 height 12
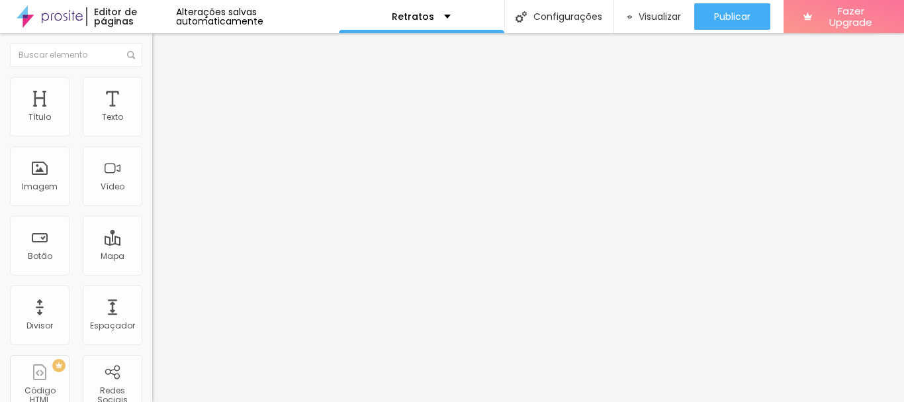
click at [152, 82] on img at bounding box center [158, 83] width 12 height 12
click at [164, 78] on span "Conteúdo" at bounding box center [184, 72] width 41 height 11
click at [152, 114] on span "Trocar imagem" at bounding box center [188, 108] width 72 height 11
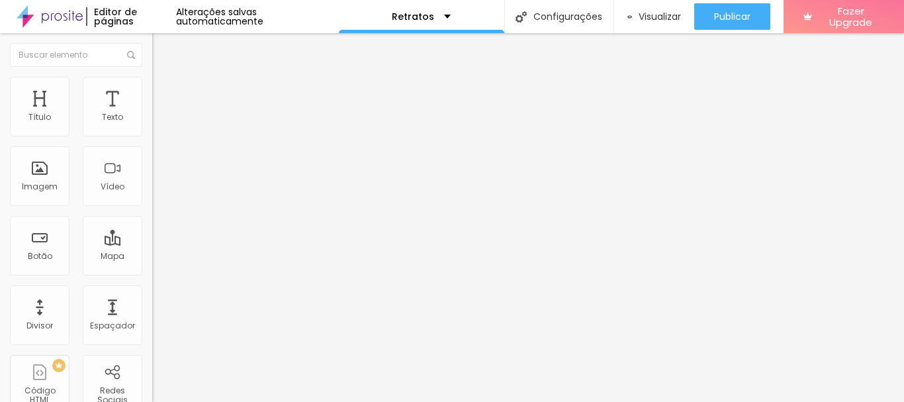
click at [152, 114] on span "Trocar imagem" at bounding box center [188, 108] width 72 height 11
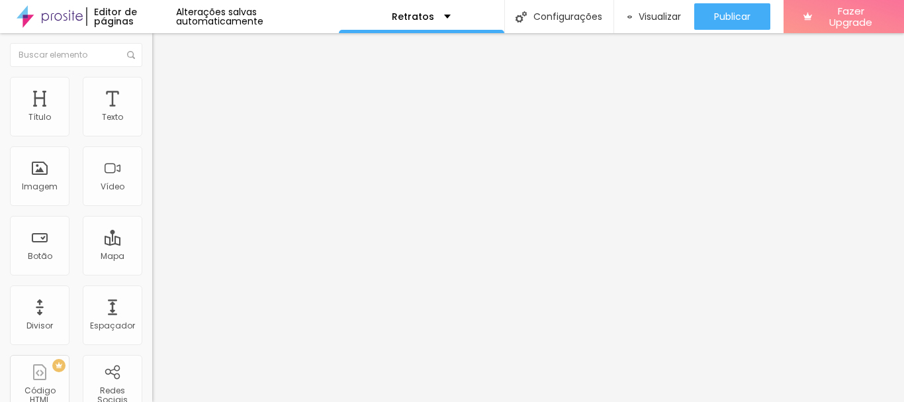
click at [152, 114] on span "Trocar imagem" at bounding box center [188, 108] width 72 height 11
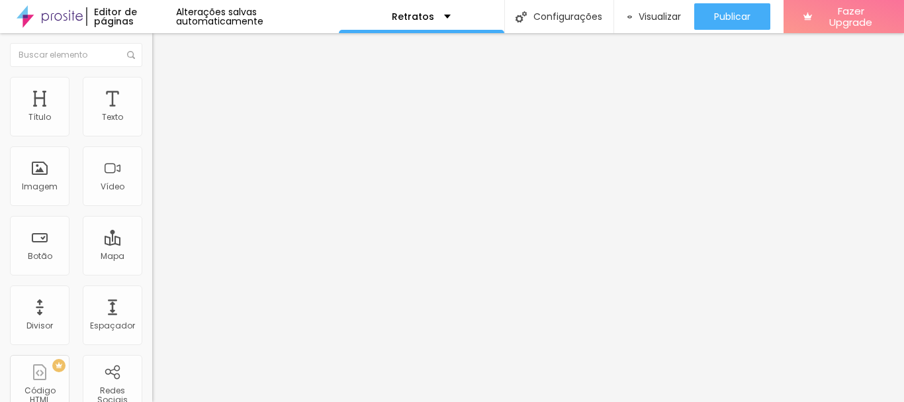
click at [655, 20] on span "Visualizar" at bounding box center [659, 16] width 42 height 11
click at [162, 47] on img "button" at bounding box center [167, 48] width 11 height 11
click at [152, 82] on li "Avançado" at bounding box center [228, 83] width 152 height 13
click at [152, 90] on ul "Estilo Avançado" at bounding box center [228, 77] width 152 height 26
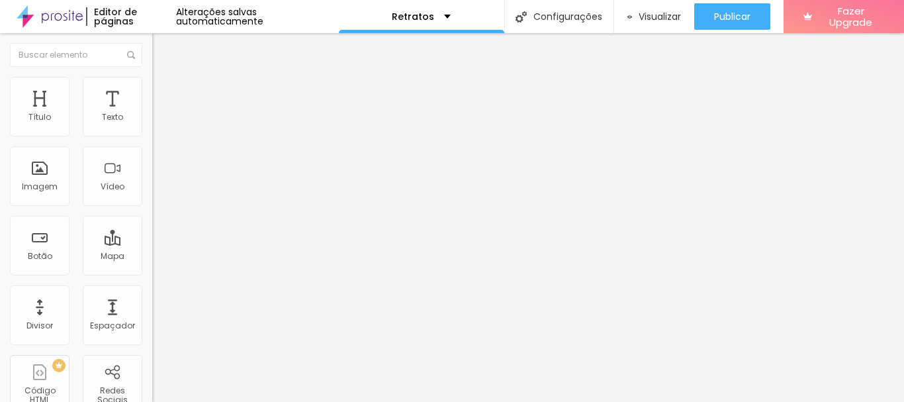
click at [164, 78] on span "Estilo" at bounding box center [174, 72] width 21 height 11
click at [157, 123] on icon "button" at bounding box center [161, 119] width 8 height 8
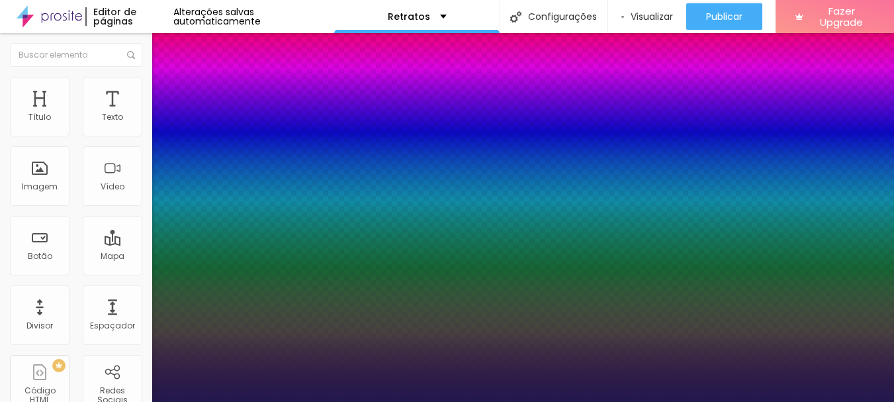
type input "1"
select select "Roboto"
type input "1"
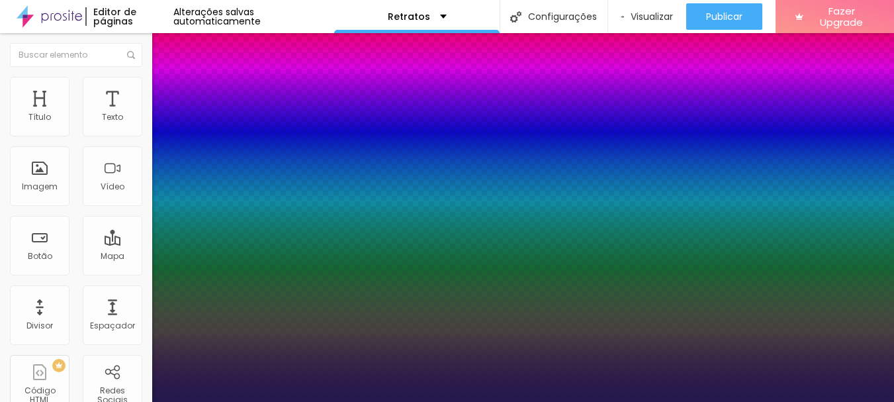
click at [367, 401] on div at bounding box center [447, 402] width 894 height 0
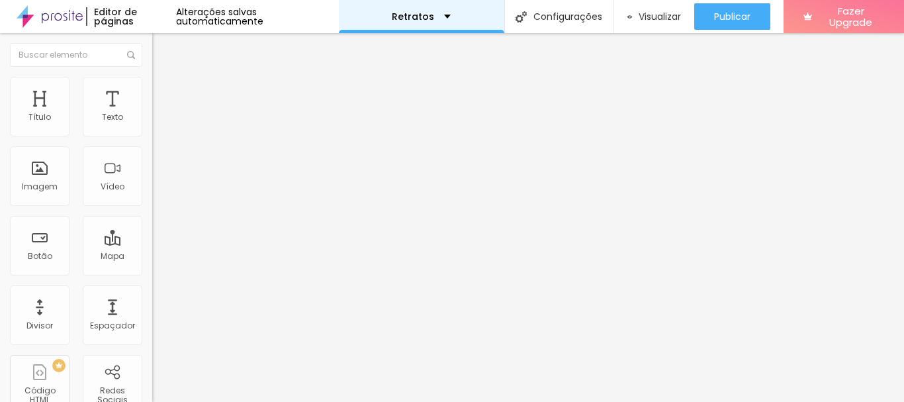
click at [434, 20] on div "Retratos" at bounding box center [421, 16] width 59 height 9
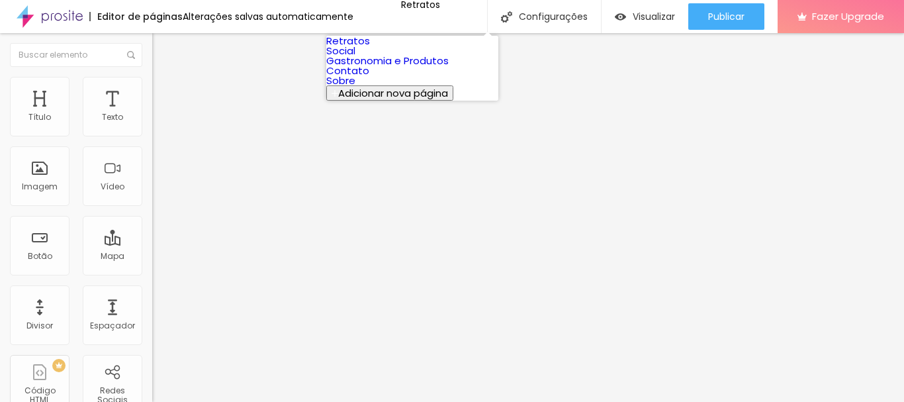
click at [355, 87] on link "Sobre" at bounding box center [340, 80] width 29 height 14
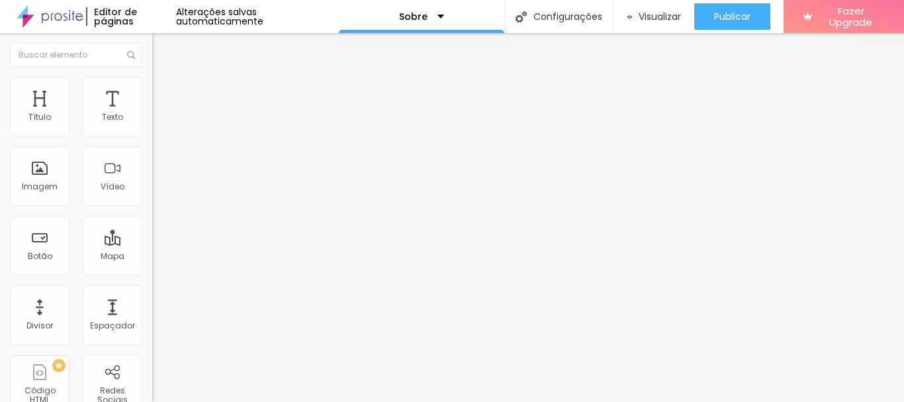
click at [196, 21] on div "Alterações salvas automaticamente" at bounding box center [257, 16] width 163 height 19
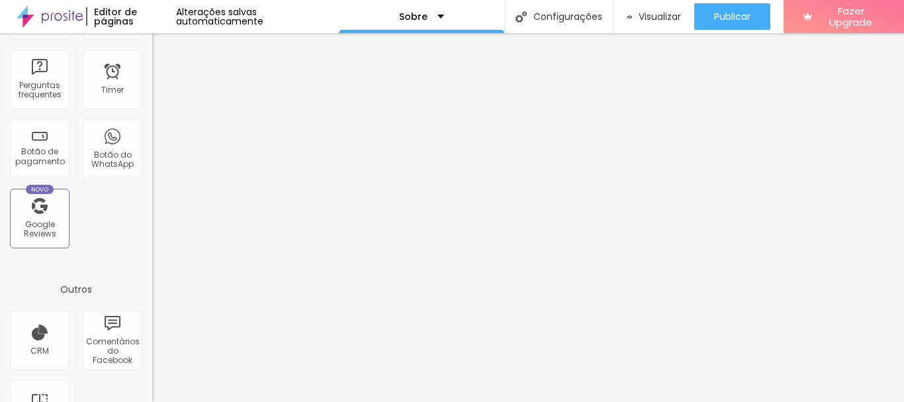
scroll to position [492, 0]
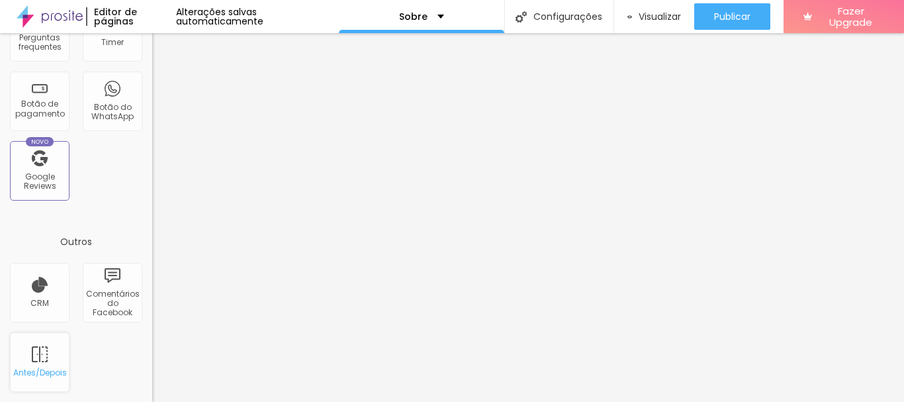
click at [46, 358] on div "Antes/Depois" at bounding box center [40, 362] width 60 height 60
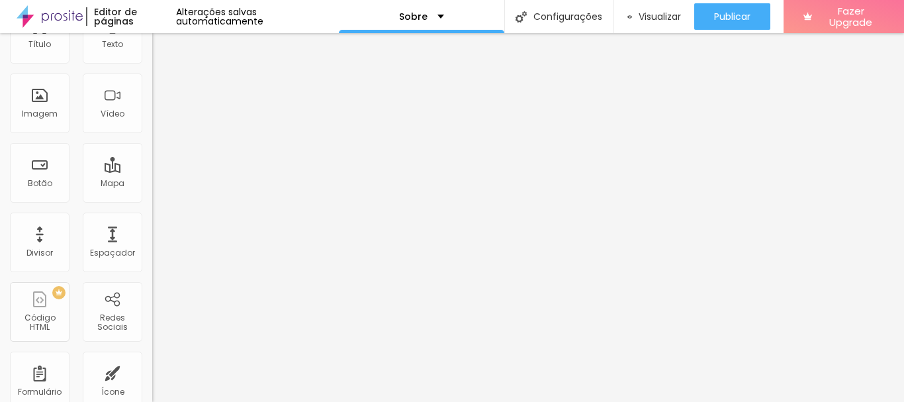
scroll to position [0, 0]
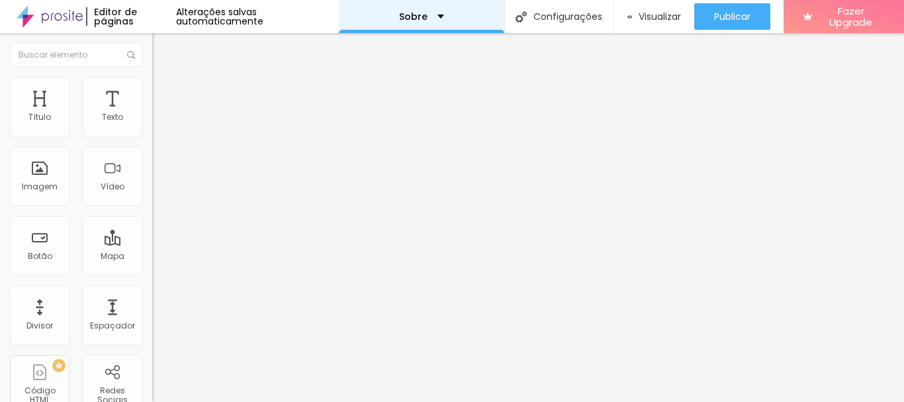
click at [432, 21] on div "Sobre" at bounding box center [421, 16] width 45 height 9
click at [295, 18] on div "Alterações salvas automaticamente" at bounding box center [257, 16] width 163 height 19
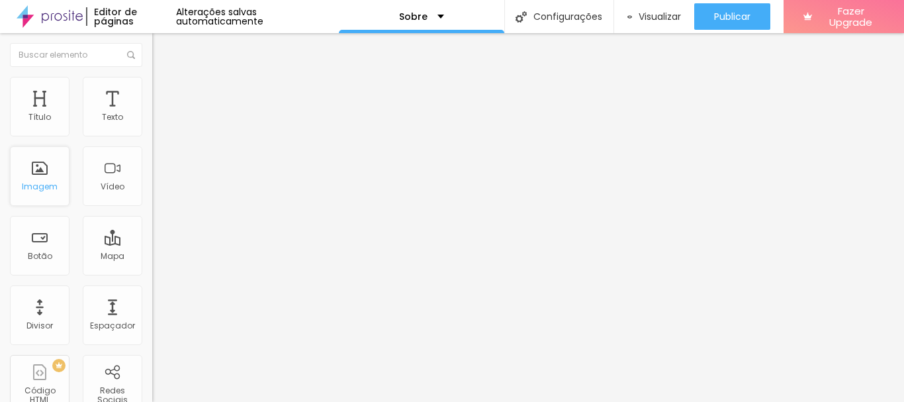
click at [32, 191] on div "Imagem" at bounding box center [40, 186] width 36 height 9
click at [49, 185] on div "Imagem" at bounding box center [40, 186] width 36 height 9
click at [152, 114] on span "Adicionar imagem" at bounding box center [194, 108] width 85 height 11
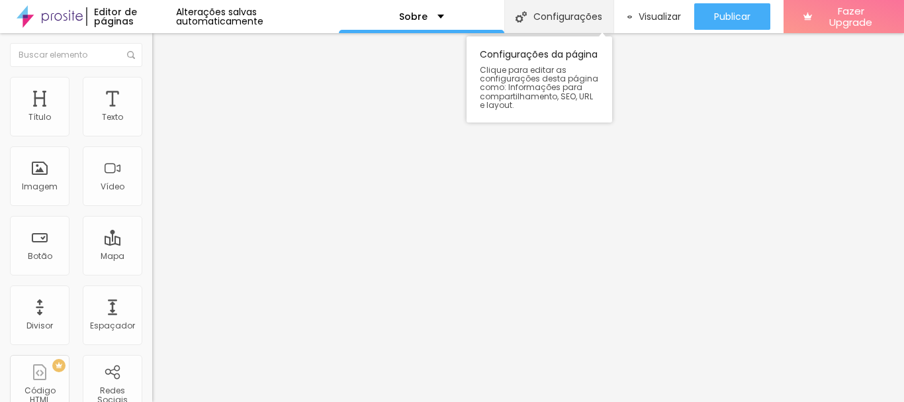
click at [560, 15] on div "Configurações" at bounding box center [558, 16] width 109 height 33
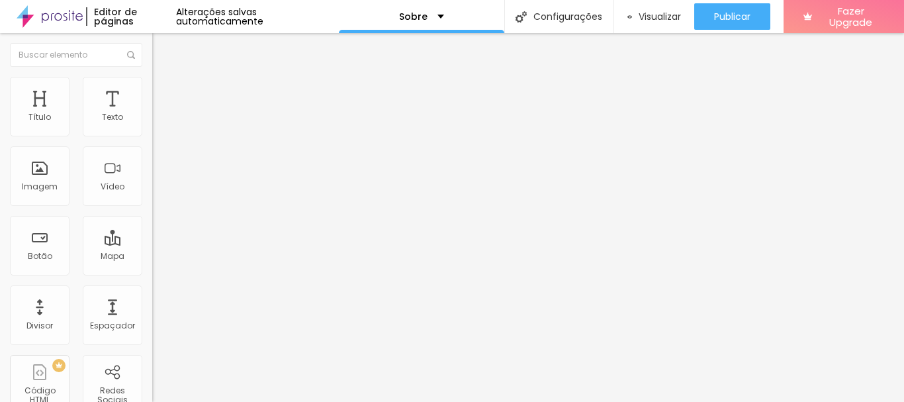
click at [152, 90] on img at bounding box center [158, 96] width 12 height 12
click at [152, 77] on li "Conteúdo" at bounding box center [228, 70] width 152 height 13
click at [152, 55] on button "Editar Seção" at bounding box center [228, 48] width 152 height 30
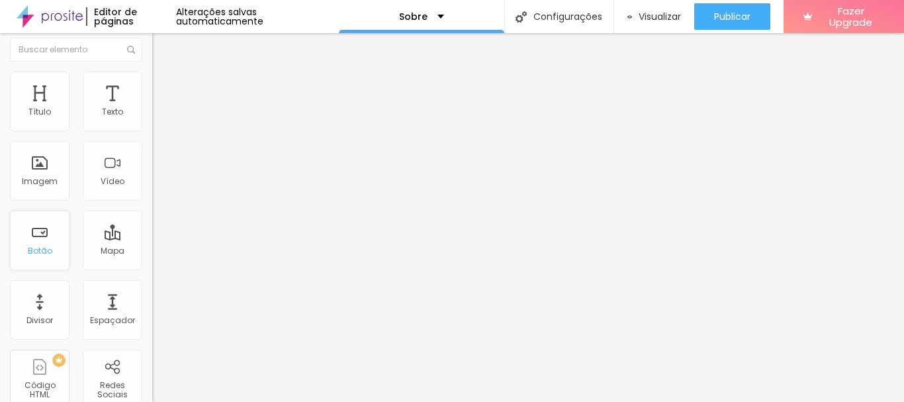
scroll to position [0, 0]
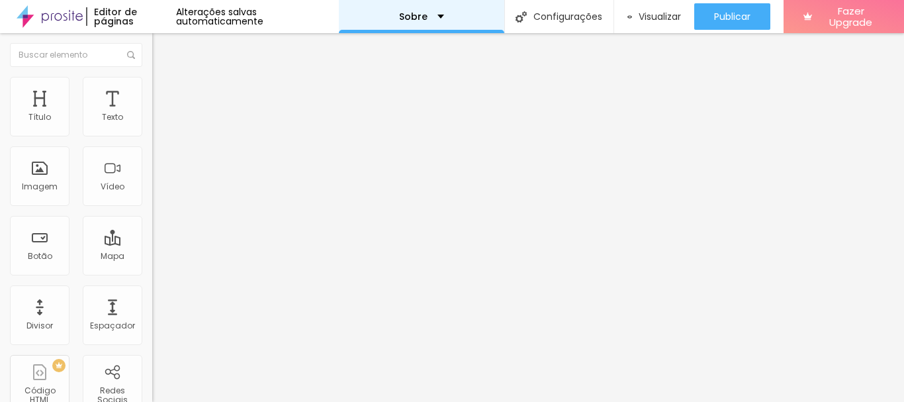
click at [421, 24] on div "Sobre" at bounding box center [421, 16] width 165 height 33
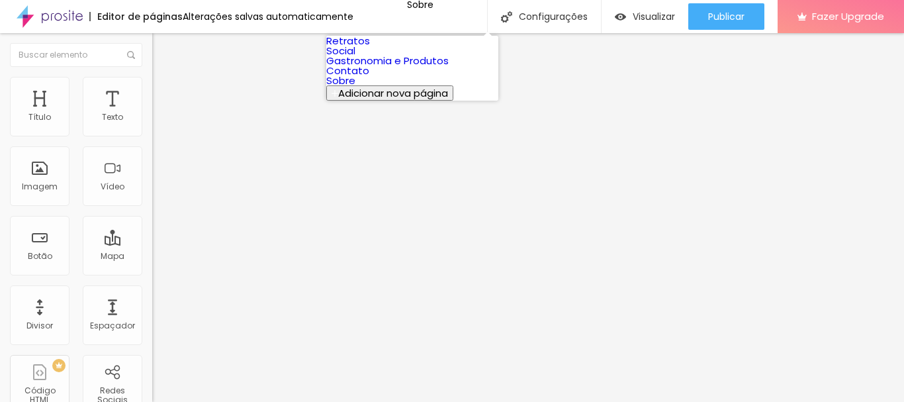
click at [369, 77] on link "Contato" at bounding box center [347, 71] width 43 height 14
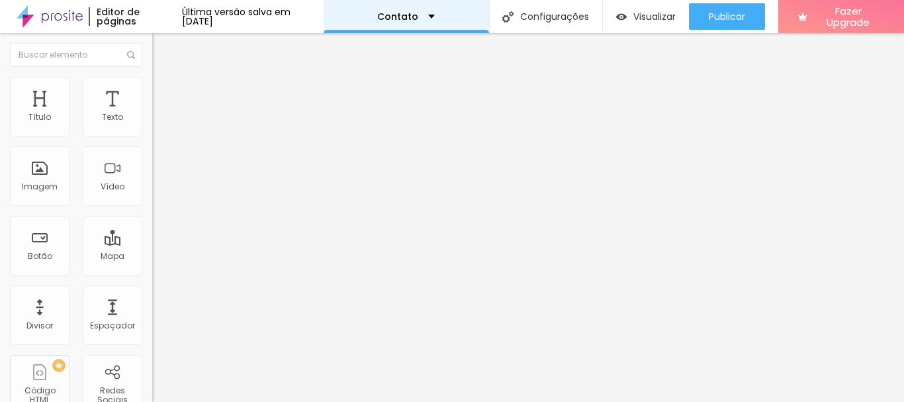
click at [435, 17] on div "Contato" at bounding box center [406, 16] width 58 height 9
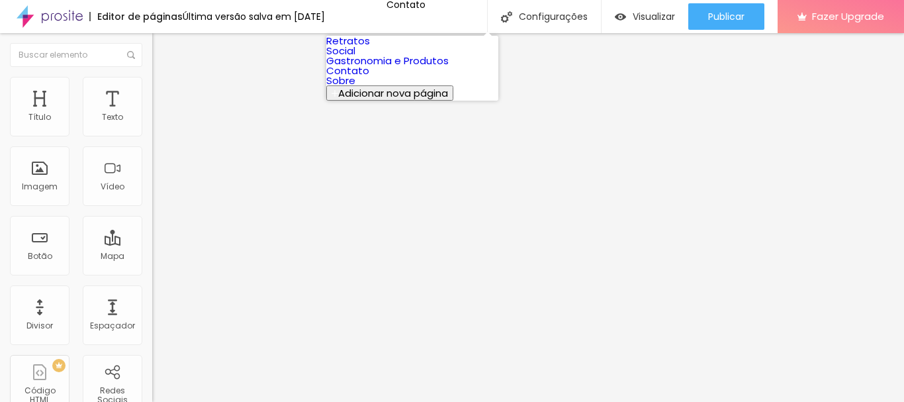
click at [370, 48] on link "Retratos" at bounding box center [348, 41] width 44 height 14
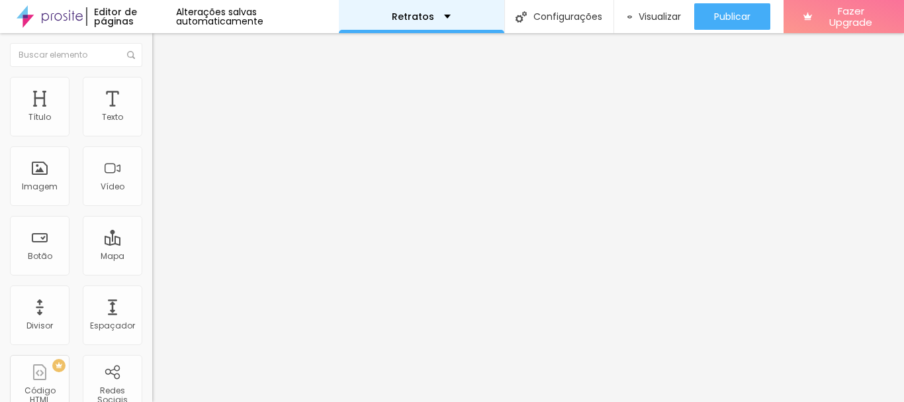
click at [452, 19] on div "Retratos" at bounding box center [421, 16] width 165 height 33
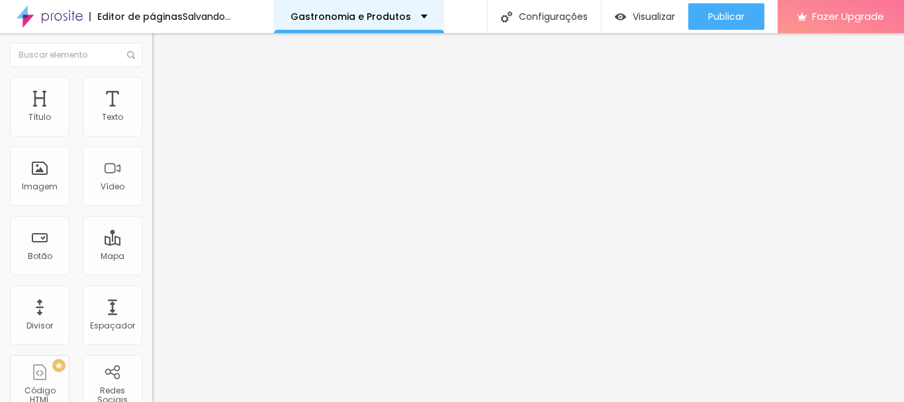
click at [411, 19] on p "Gastronomia e Produtos" at bounding box center [350, 16] width 120 height 9
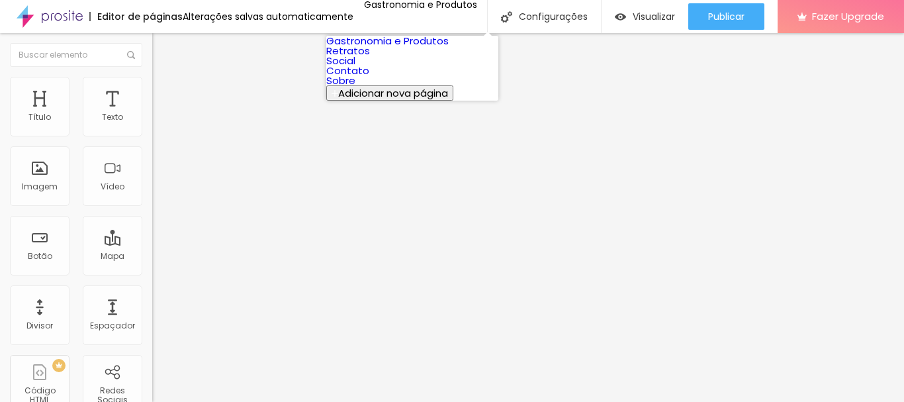
click at [355, 87] on link "Sobre" at bounding box center [340, 80] width 29 height 14
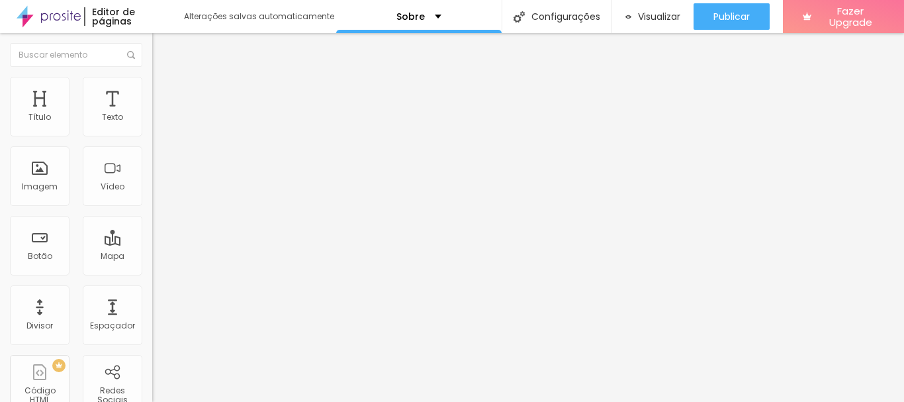
click at [152, 114] on span "Trocar imagem" at bounding box center [188, 108] width 72 height 11
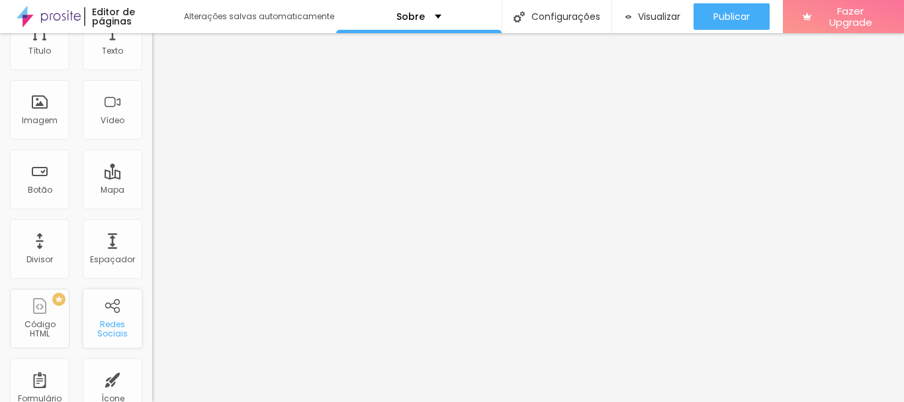
scroll to position [0, 0]
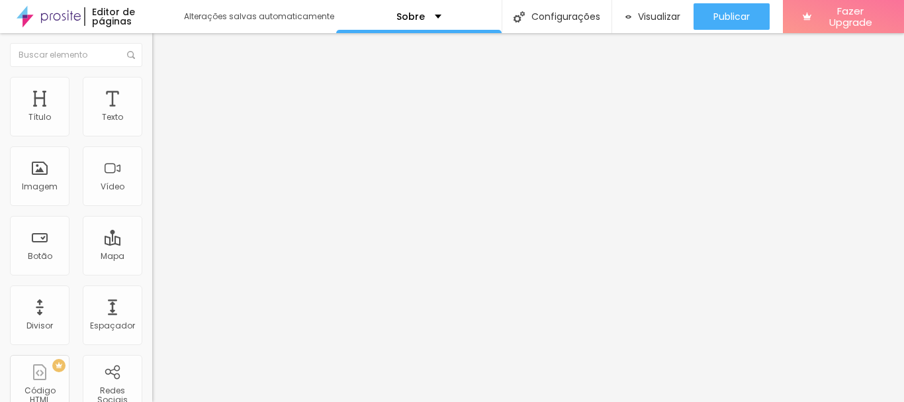
click at [152, 129] on div "TikTok" at bounding box center [228, 123] width 152 height 41
click at [152, 134] on div "TikTok" at bounding box center [228, 118] width 152 height 30
click at [152, 134] on img at bounding box center [156, 138] width 9 height 9
click at [152, 267] on div "Instagram" at bounding box center [228, 271] width 152 height 8
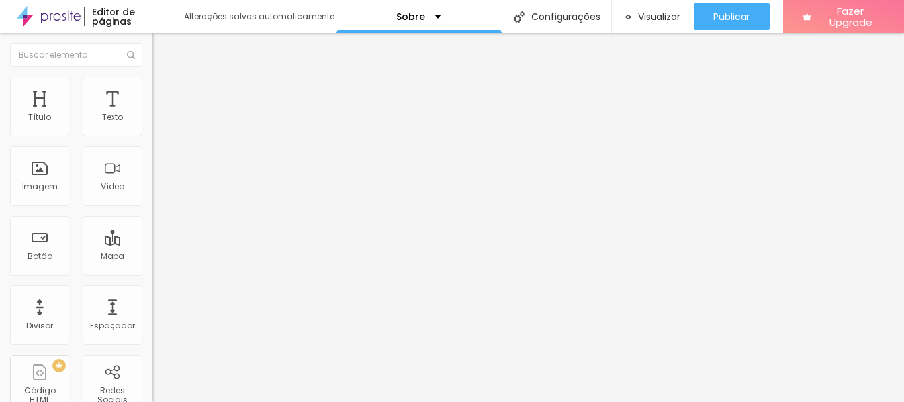
type input "https://[URL][DOMAIN_NAME][DOMAIN_NAME]"
click at [152, 267] on div "Instagram" at bounding box center [228, 271] width 152 height 8
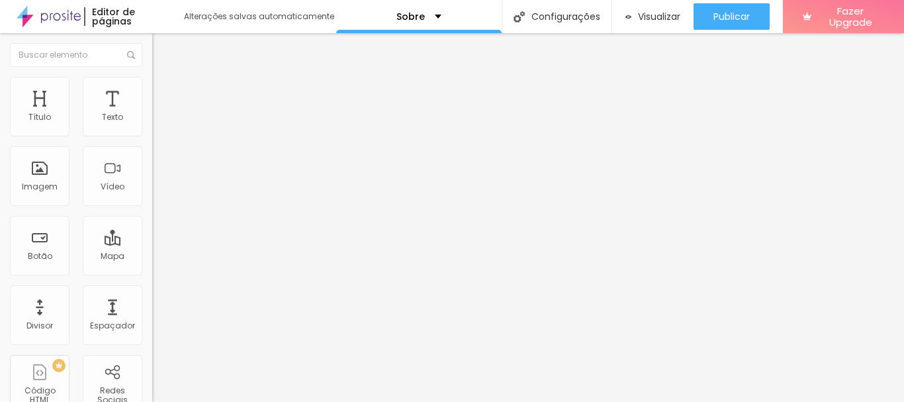
type input "[URL][DOMAIN_NAME]"
click at [172, 146] on div "Conectar" at bounding box center [196, 132] width 48 height 26
click at [152, 79] on img at bounding box center [158, 83] width 12 height 12
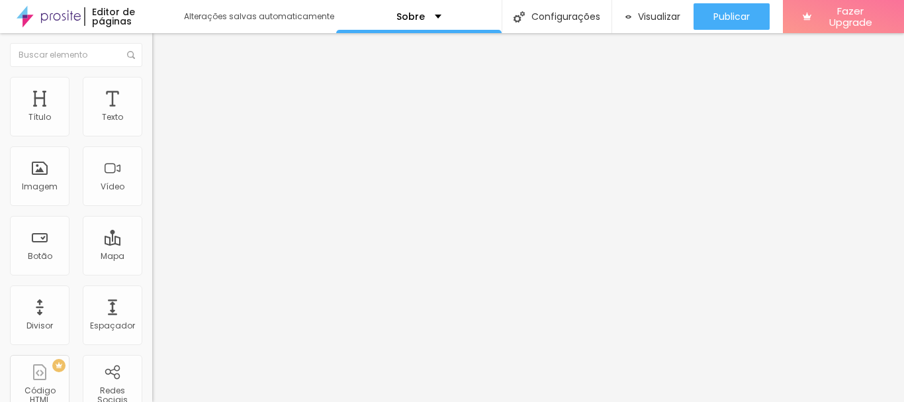
click at [164, 78] on span "Estilo" at bounding box center [174, 72] width 21 height 11
type input "17"
type input "16"
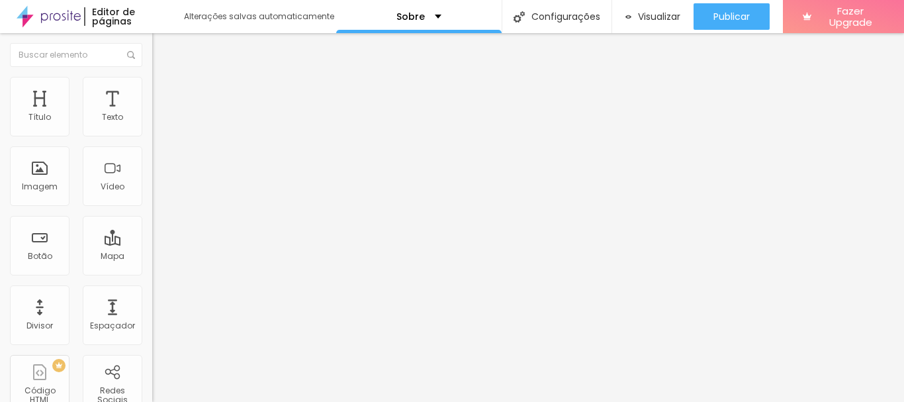
type input "16"
click at [152, 243] on input "range" at bounding box center [194, 248] width 85 height 11
click at [648, 21] on span "Visualizar" at bounding box center [659, 16] width 42 height 11
click at [152, 207] on span "Original" at bounding box center [168, 201] width 32 height 11
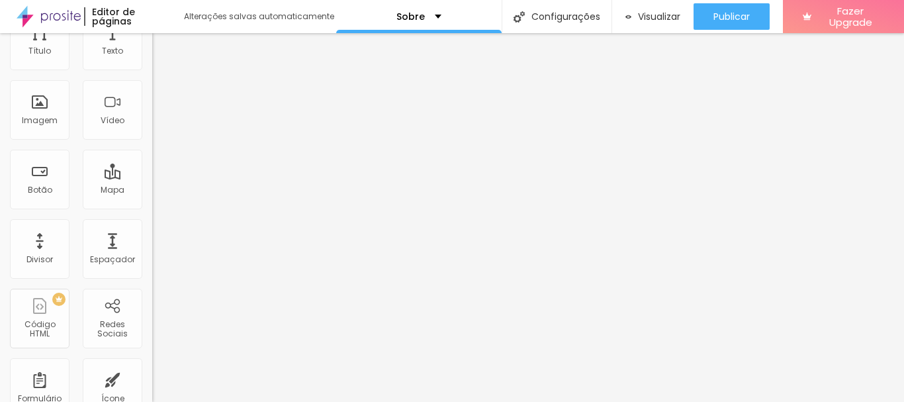
click at [152, 157] on span "Padrão" at bounding box center [167, 151] width 30 height 11
click at [152, 169] on span "Quadrado" at bounding box center [173, 163] width 43 height 11
click at [152, 177] on span "Original" at bounding box center [168, 171] width 32 height 11
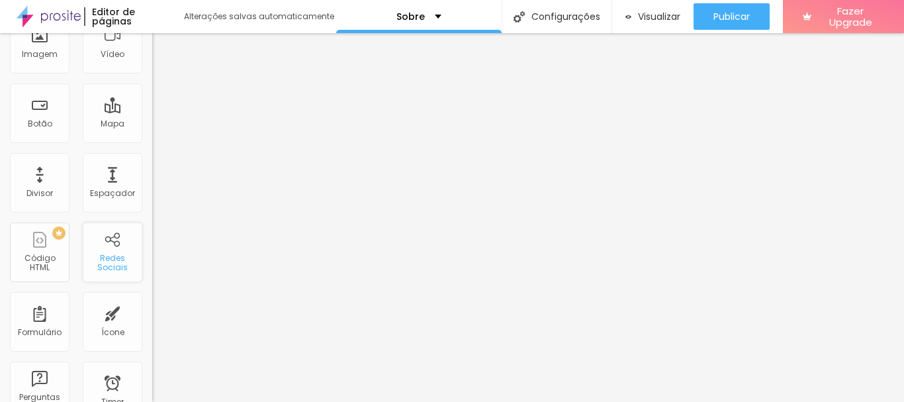
scroll to position [0, 0]
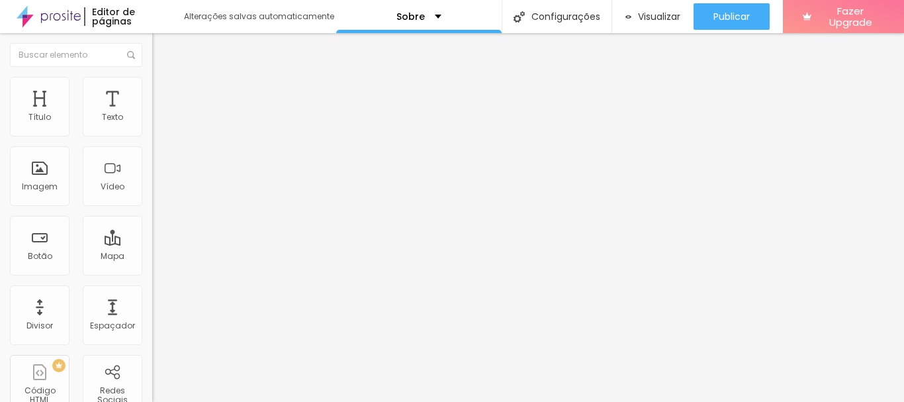
click at [152, 134] on img at bounding box center [156, 138] width 9 height 9
click at [152, 267] on div "Instagram" at bounding box center [228, 271] width 152 height 8
type input "https://[URL][DOMAIN_NAME][DOMAIN_NAME]"
click at [152, 267] on div "Instagram" at bounding box center [228, 271] width 152 height 8
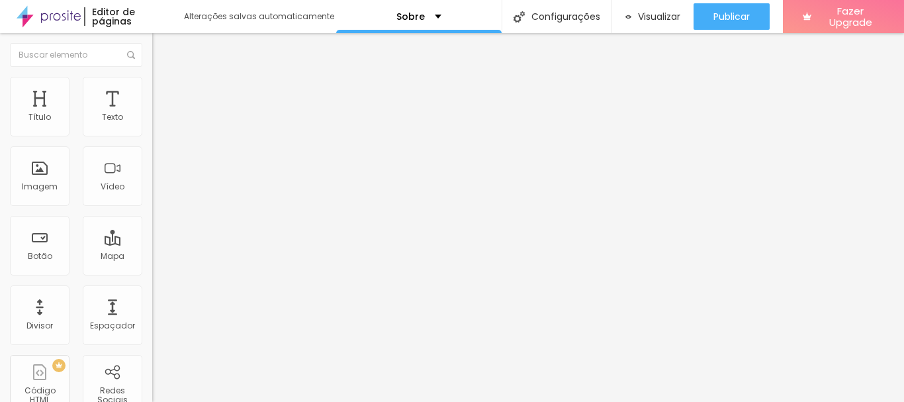
type input "[URL][DOMAIN_NAME]"
click at [162, 48] on img "button" at bounding box center [167, 48] width 11 height 11
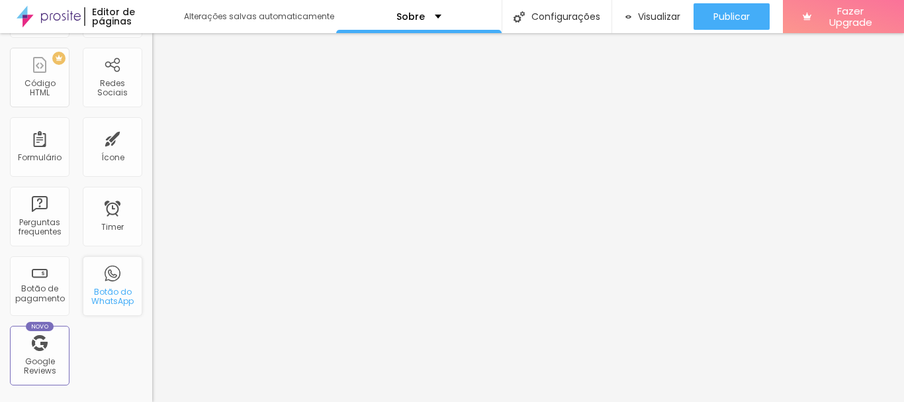
scroll to position [331, 0]
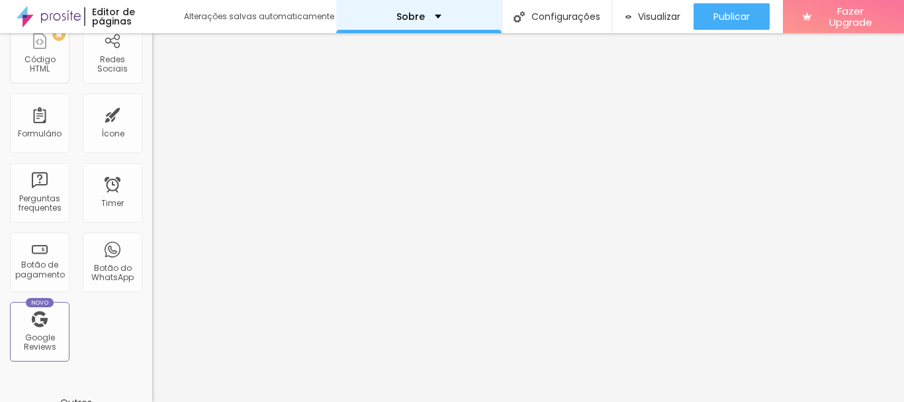
click at [437, 14] on div "Sobre" at bounding box center [418, 16] width 45 height 9
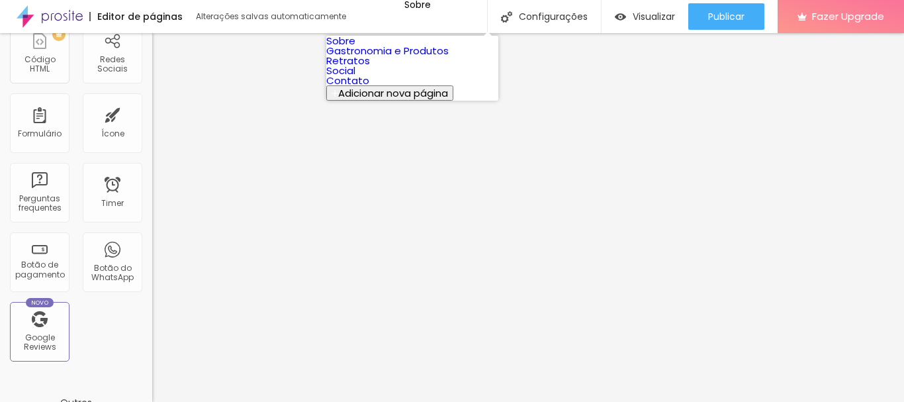
click at [370, 67] on link "Retratos" at bounding box center [348, 61] width 44 height 14
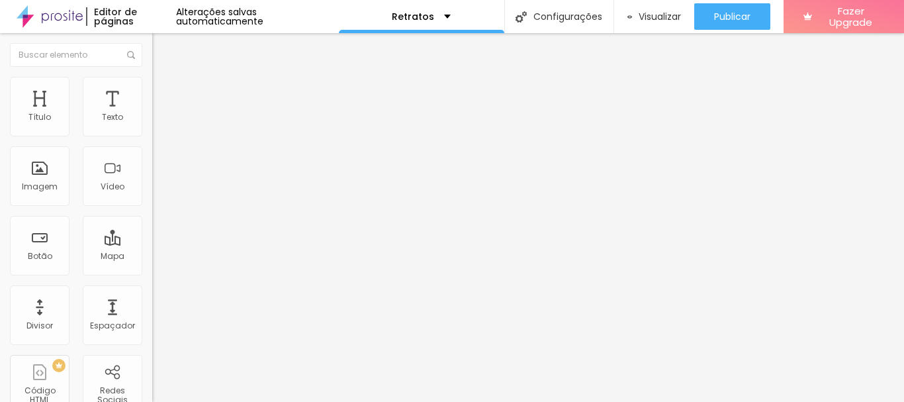
click at [152, 147] on div at bounding box center [228, 147] width 152 height 0
click at [152, 87] on img at bounding box center [158, 93] width 12 height 12
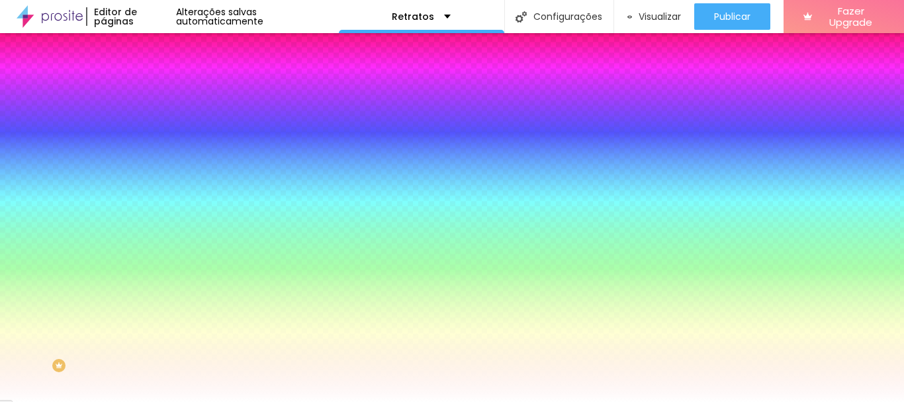
click at [157, 171] on img at bounding box center [161, 175] width 8 height 8
radio input "false"
radio input "true"
click at [157, 132] on img at bounding box center [161, 128] width 8 height 8
radio input "true"
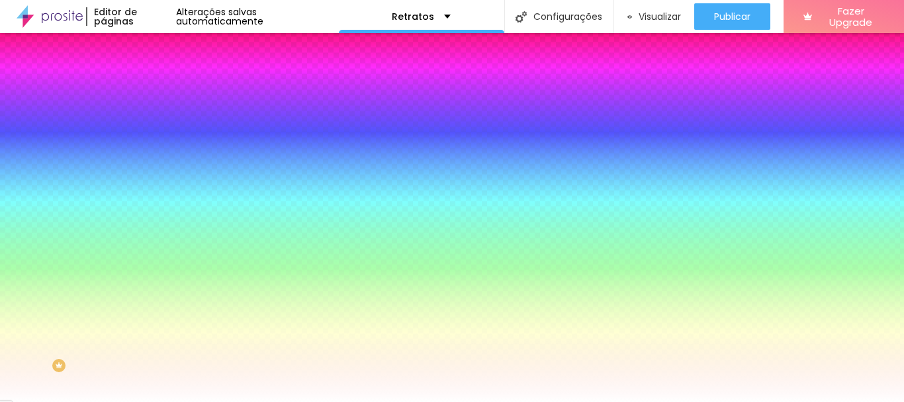
radio input "false"
click at [164, 89] on span "Conteúdo" at bounding box center [184, 82] width 41 height 11
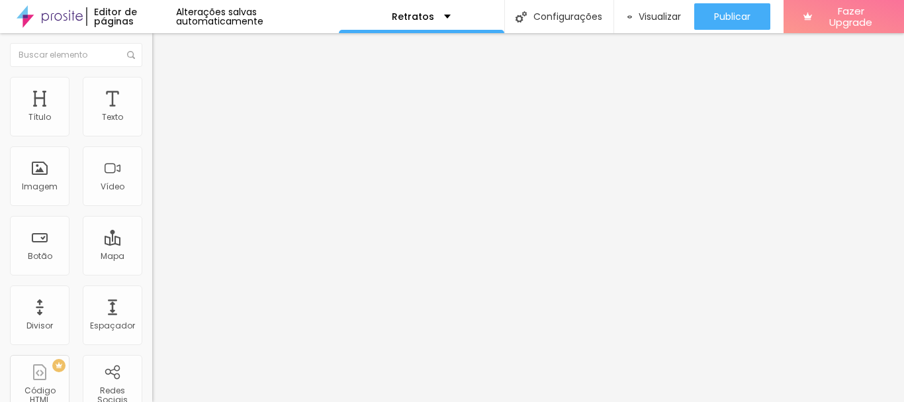
click at [152, 140] on span "Editar perguntas" at bounding box center [189, 134] width 75 height 11
drag, startPoint x: 392, startPoint y: 187, endPoint x: 269, endPoint y: 190, distance: 122.4
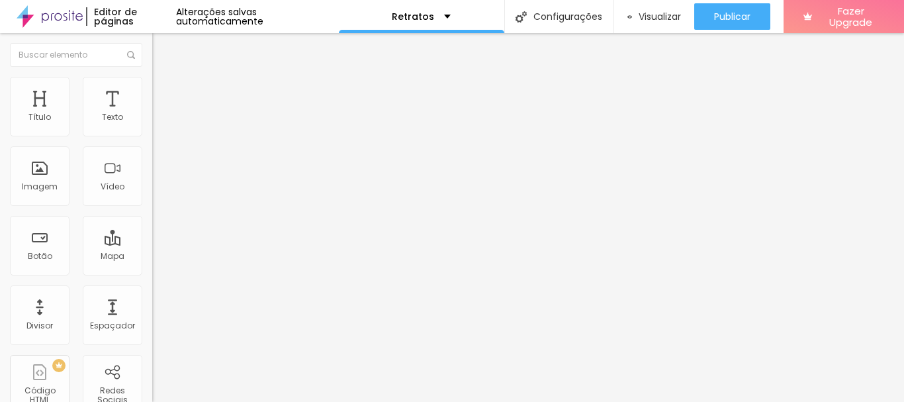
drag, startPoint x: 429, startPoint y: 314, endPoint x: 261, endPoint y: 320, distance: 168.1
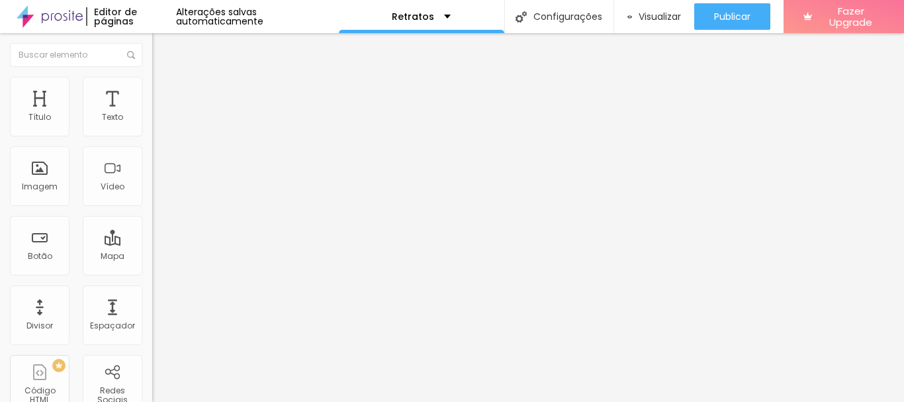
click at [152, 140] on span "Editar perguntas" at bounding box center [189, 134] width 75 height 11
drag, startPoint x: 478, startPoint y: 188, endPoint x: 303, endPoint y: 190, distance: 175.3
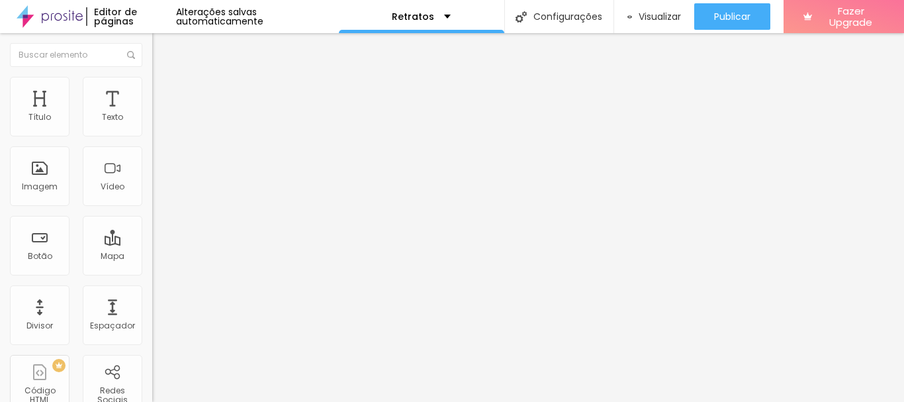
drag, startPoint x: 447, startPoint y: 183, endPoint x: 267, endPoint y: 181, distance: 180.0
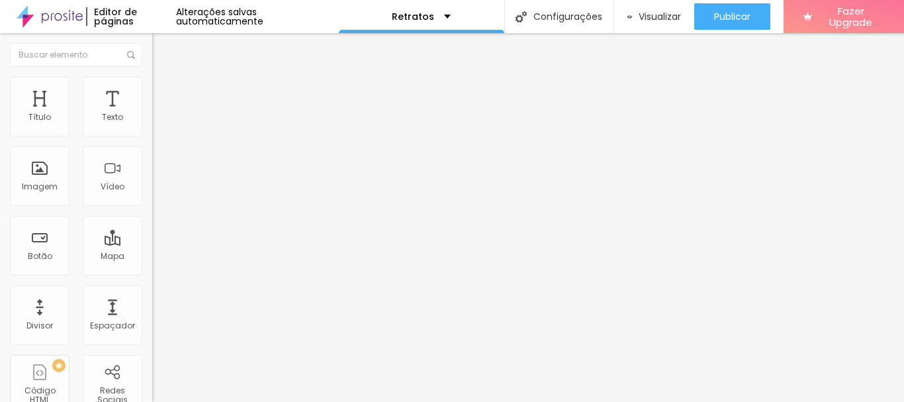
drag, startPoint x: 503, startPoint y: 310, endPoint x: 478, endPoint y: 316, distance: 25.8
drag, startPoint x: 654, startPoint y: 310, endPoint x: 648, endPoint y: 311, distance: 6.6
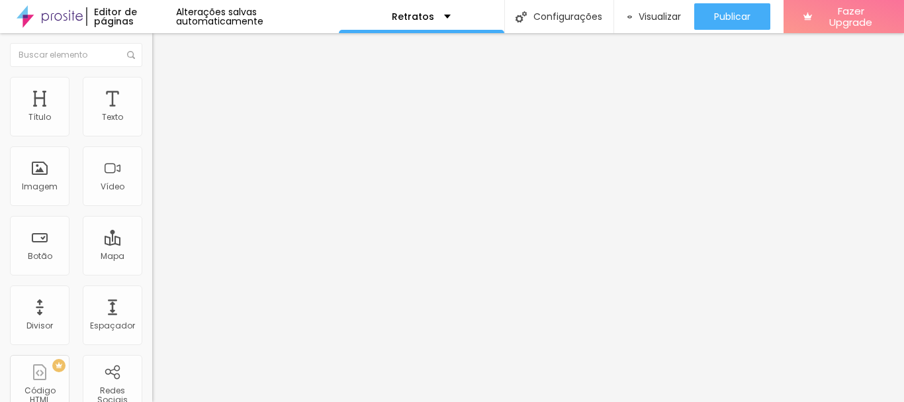
drag, startPoint x: 627, startPoint y: 312, endPoint x: 580, endPoint y: 311, distance: 47.0
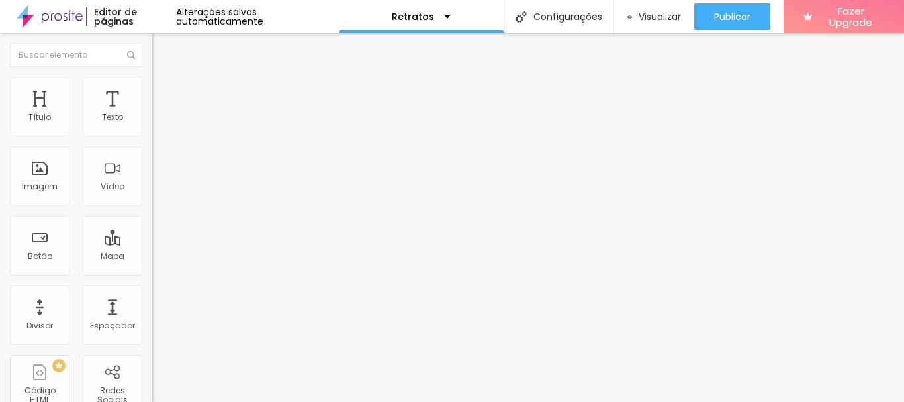
click at [656, 13] on span "Visualizar" at bounding box center [659, 16] width 42 height 11
click at [152, 140] on span "Editar perguntas" at bounding box center [189, 134] width 75 height 11
